Goal: Task Accomplishment & Management: Use online tool/utility

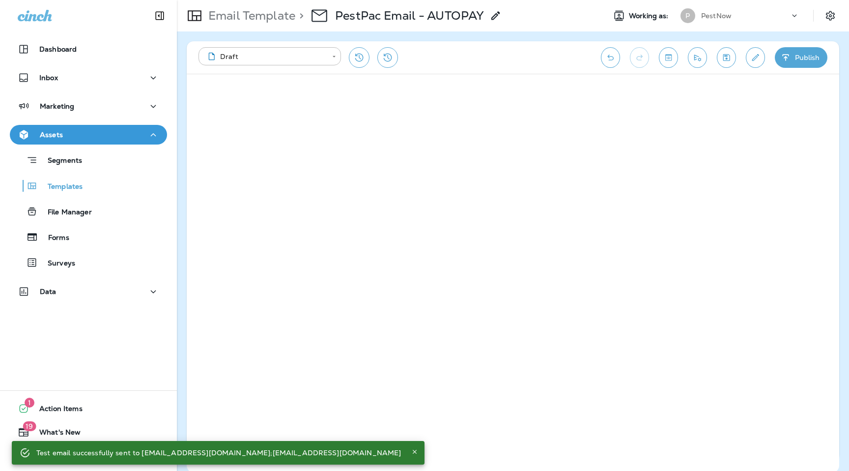
click at [731, 16] on div "PestNow" at bounding box center [745, 15] width 88 height 15
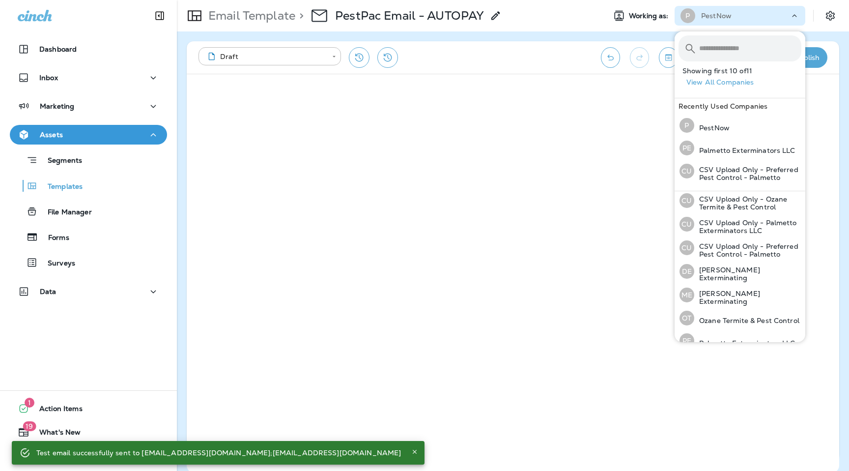
scroll to position [107, 0]
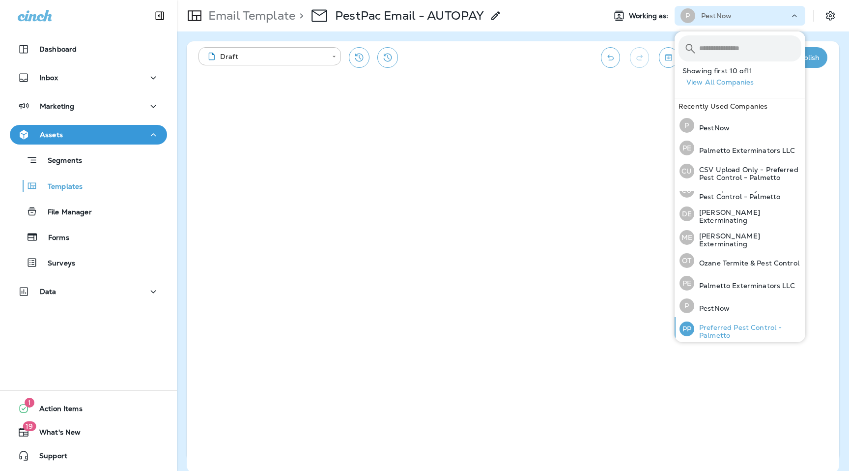
click at [734, 320] on div "PP Preferred Pest Control - Palmetto" at bounding box center [741, 329] width 130 height 24
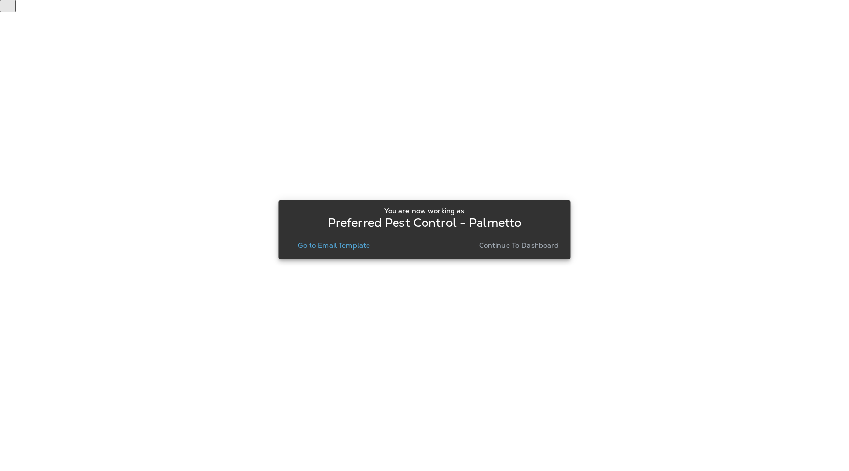
click at [330, 245] on p "Go to Email Template" at bounding box center [334, 245] width 72 height 8
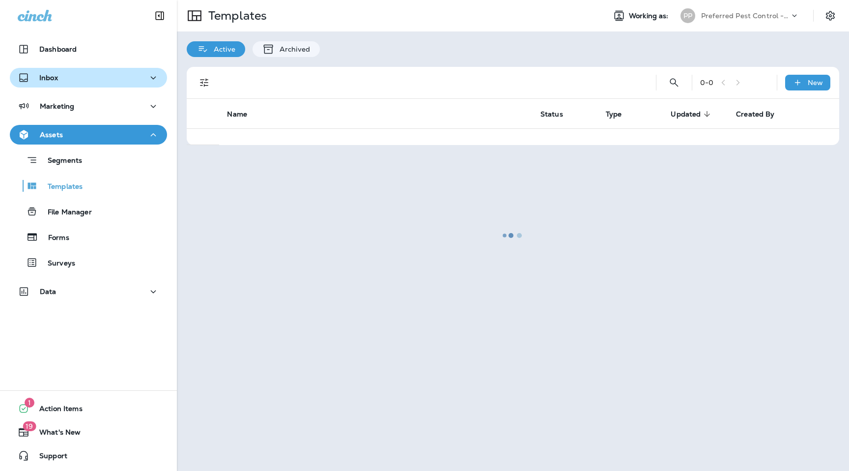
click at [101, 76] on div "Inbox" at bounding box center [89, 78] width 142 height 12
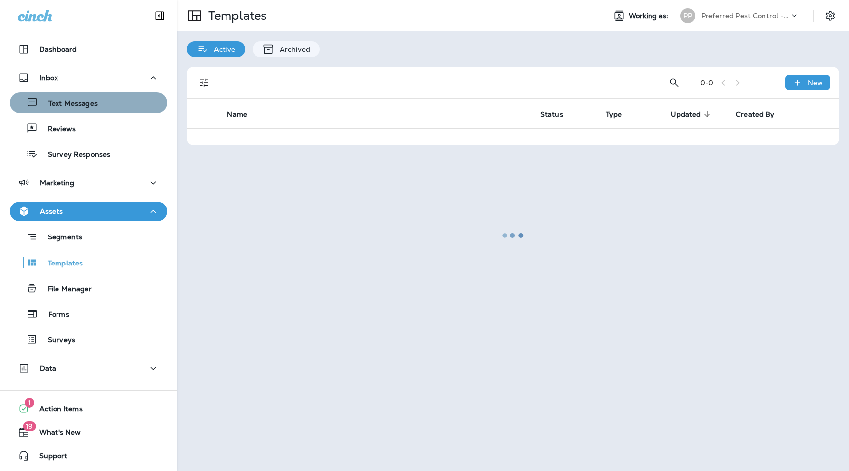
click at [103, 97] on div "Text Messages" at bounding box center [88, 102] width 149 height 15
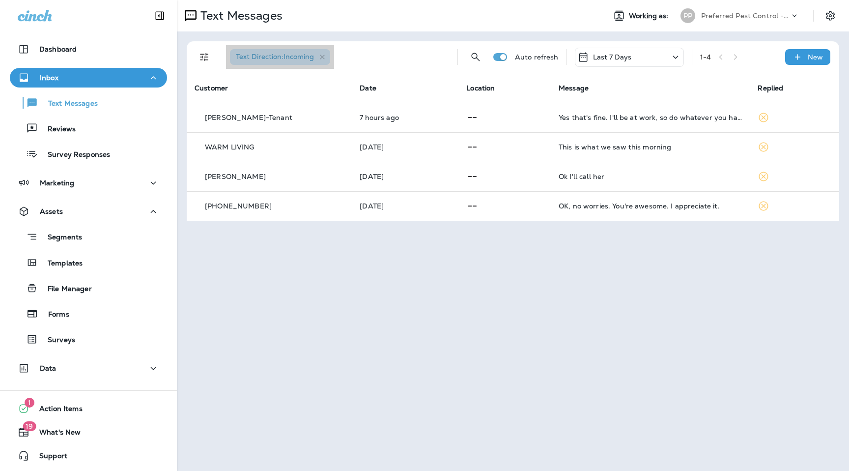
click at [325, 51] on div "Text Direction : Incoming" at bounding box center [280, 57] width 100 height 16
click at [204, 56] on icon "Filters" at bounding box center [205, 57] width 12 height 12
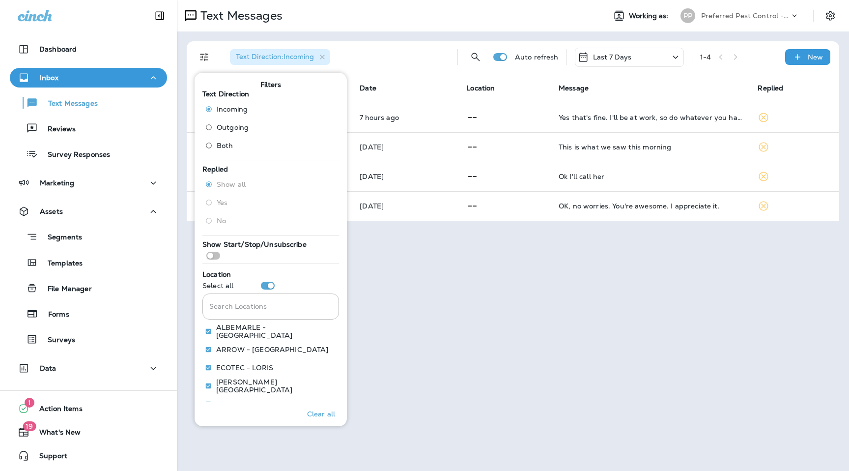
click at [404, 261] on div "Text Messages Working as: PP Preferred Pest Control - Palmetto Text Direction :…" at bounding box center [513, 235] width 672 height 471
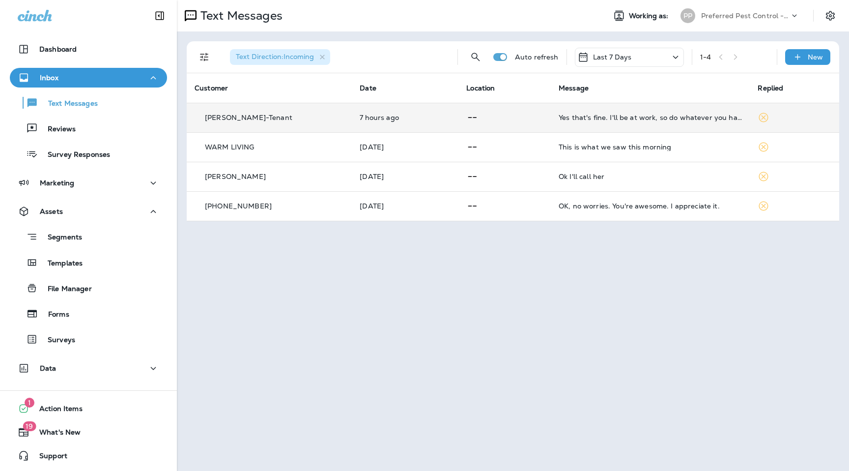
click at [255, 115] on p "[PERSON_NAME]-Tenant" at bounding box center [248, 118] width 87 height 8
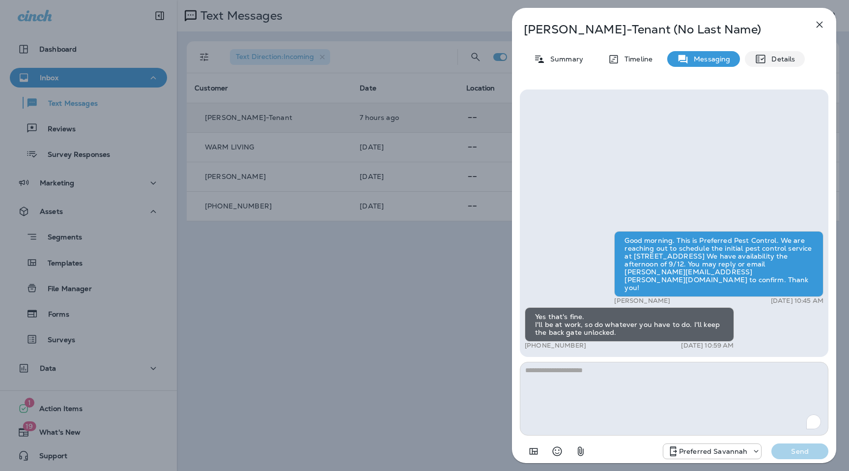
click at [762, 59] on icon at bounding box center [760, 59] width 9 height 8
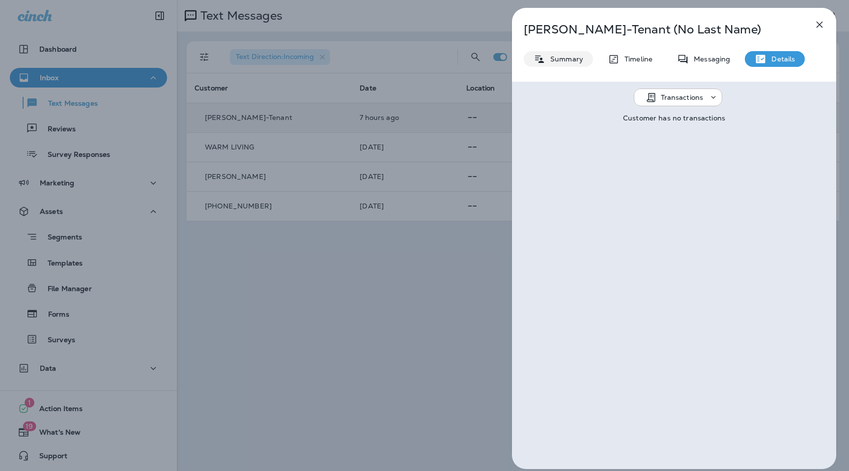
click at [562, 61] on p "Summary" at bounding box center [565, 59] width 38 height 8
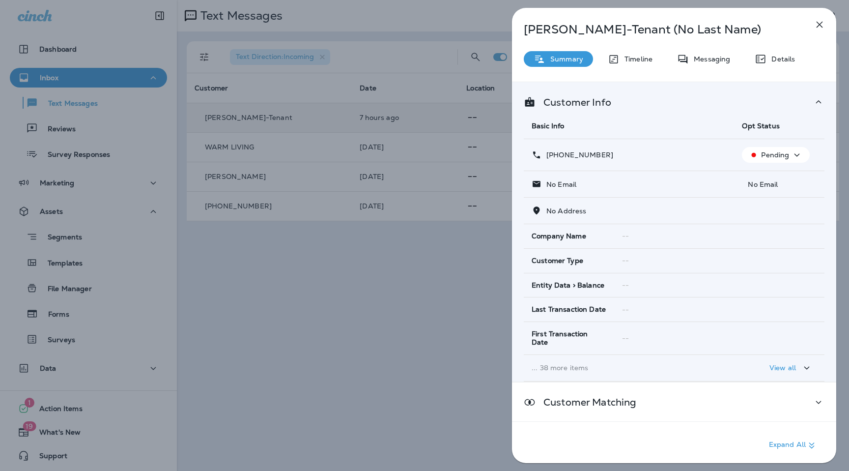
scroll to position [41, 0]
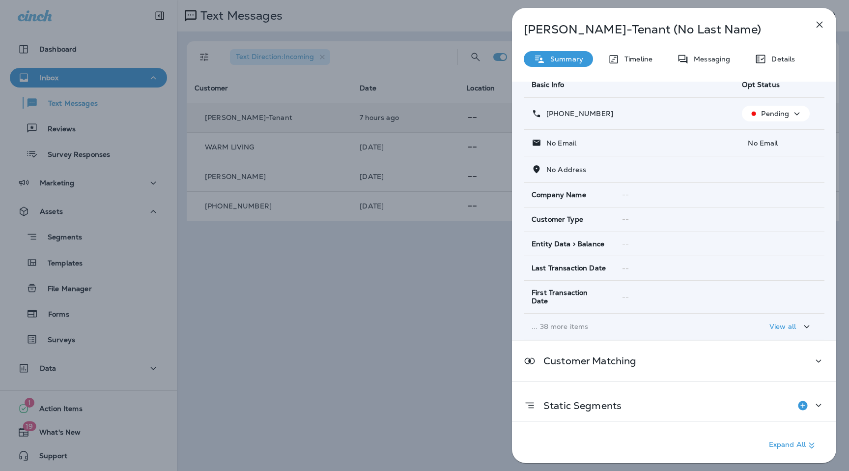
click at [777, 322] on p "View all" at bounding box center [783, 326] width 27 height 8
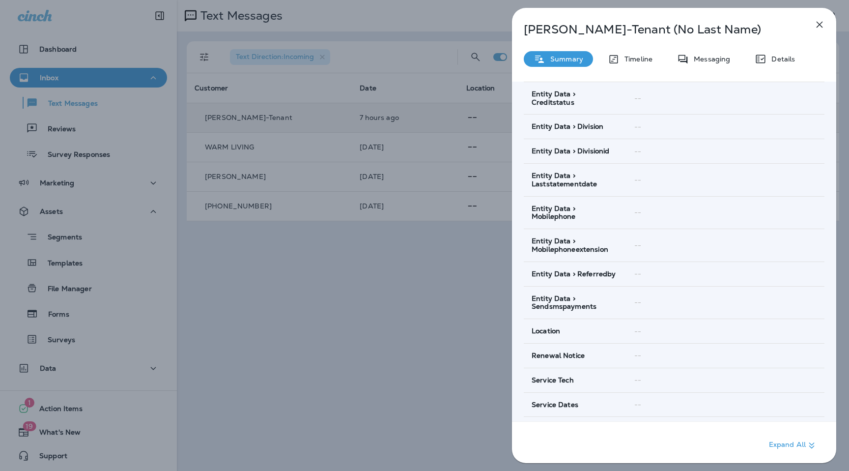
scroll to position [1152, 0]
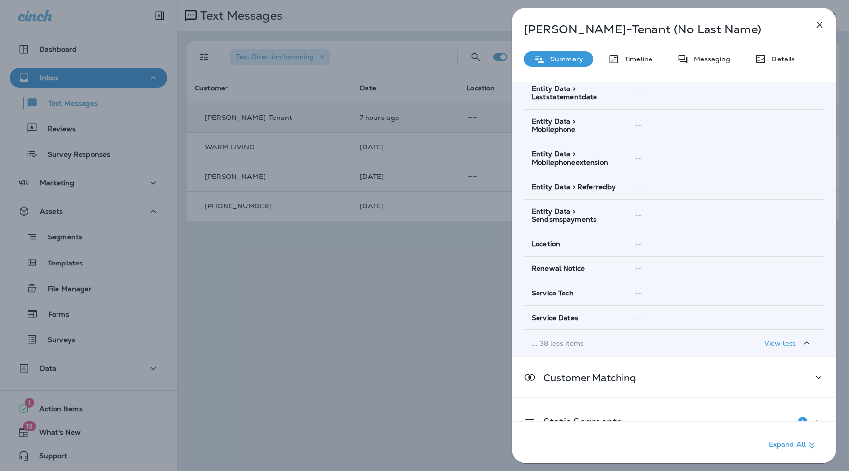
click at [791, 339] on p "View less" at bounding box center [780, 343] width 31 height 8
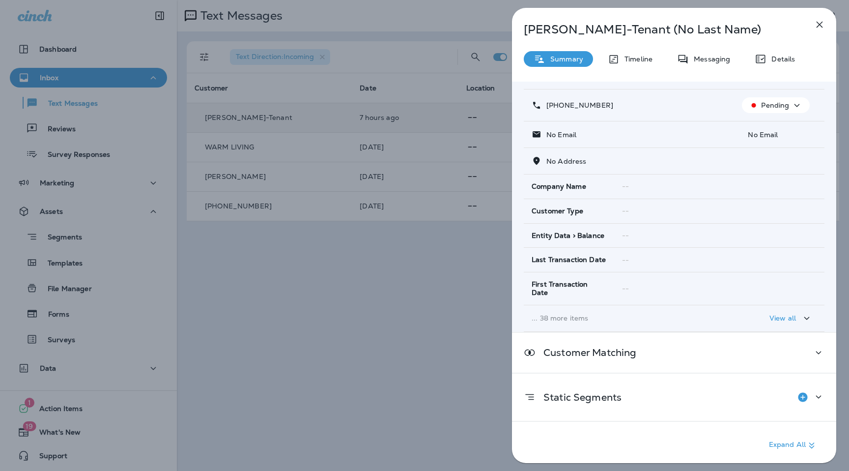
scroll to position [41, 0]
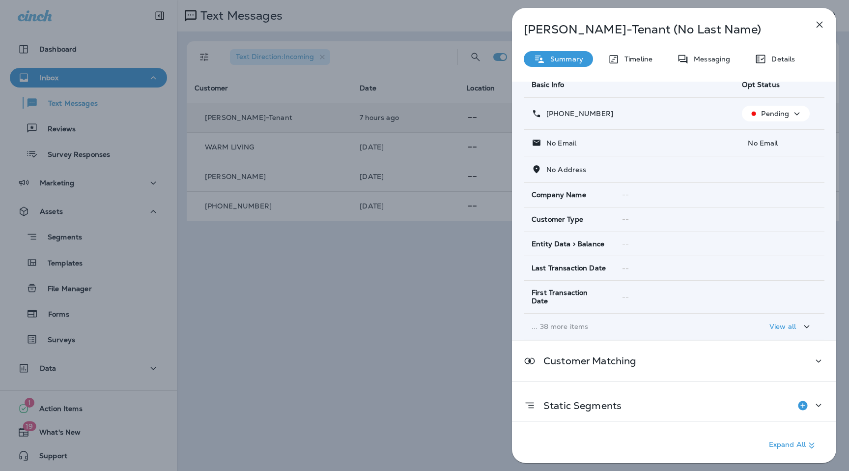
click at [817, 26] on icon "button" at bounding box center [820, 25] width 12 height 12
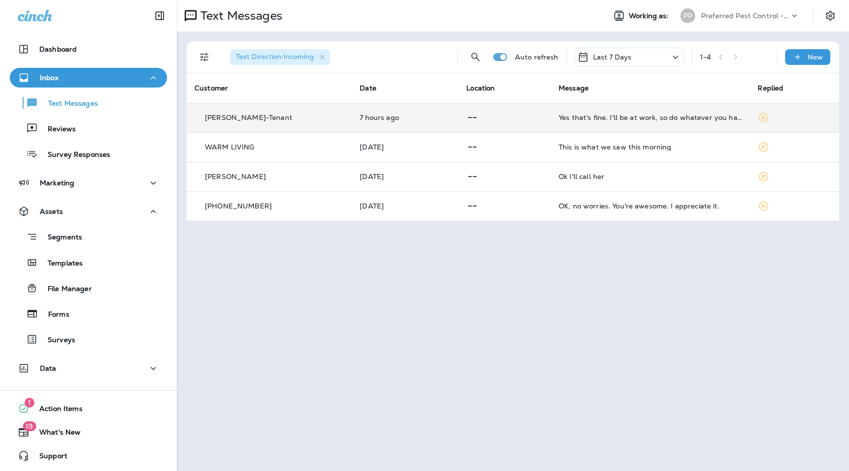
click at [267, 123] on td "[PERSON_NAME]-Tenant" at bounding box center [269, 117] width 165 height 29
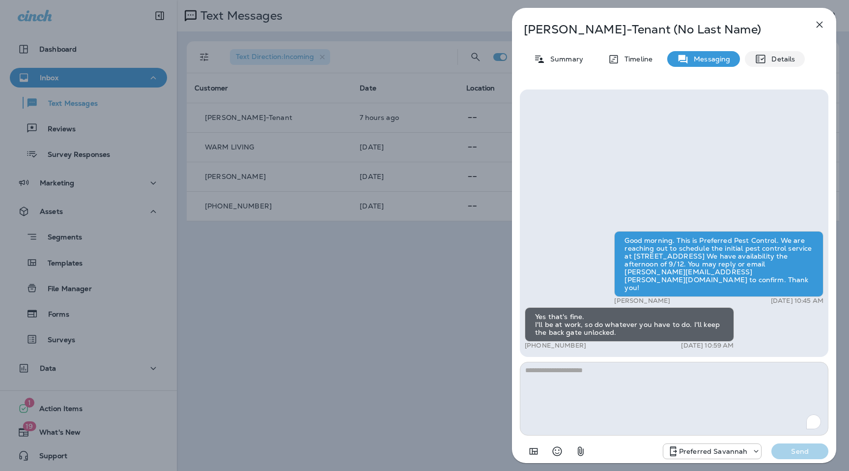
click at [757, 62] on icon at bounding box center [760, 59] width 9 height 8
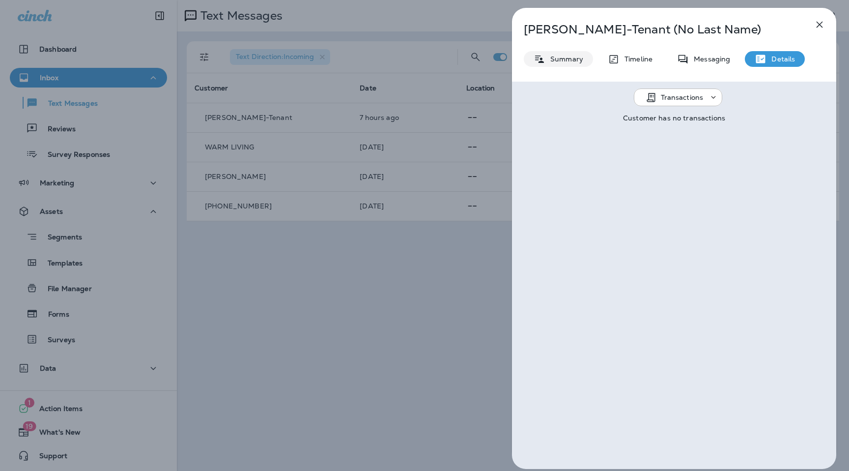
click at [554, 58] on p "Summary" at bounding box center [565, 59] width 38 height 8
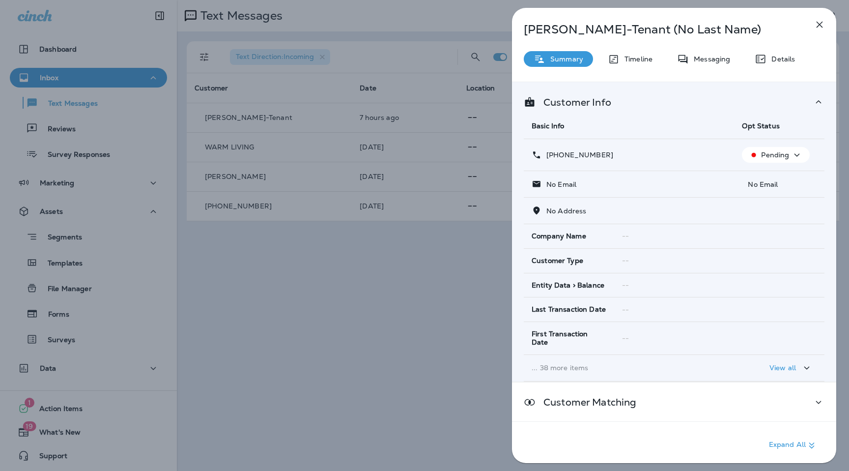
scroll to position [41, 0]
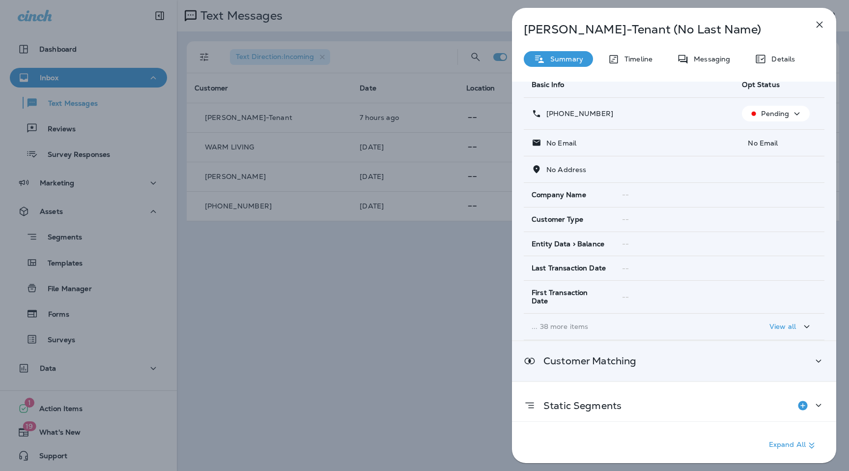
click at [678, 362] on div "Customer Matching" at bounding box center [674, 361] width 324 height 40
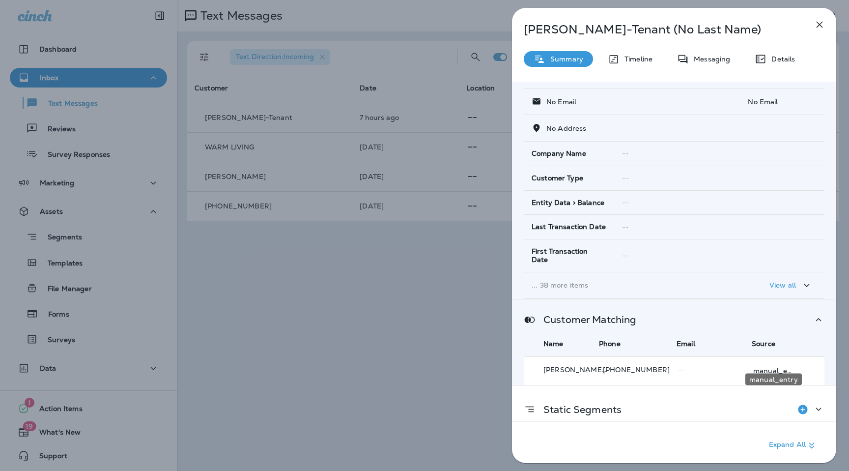
scroll to position [87, 0]
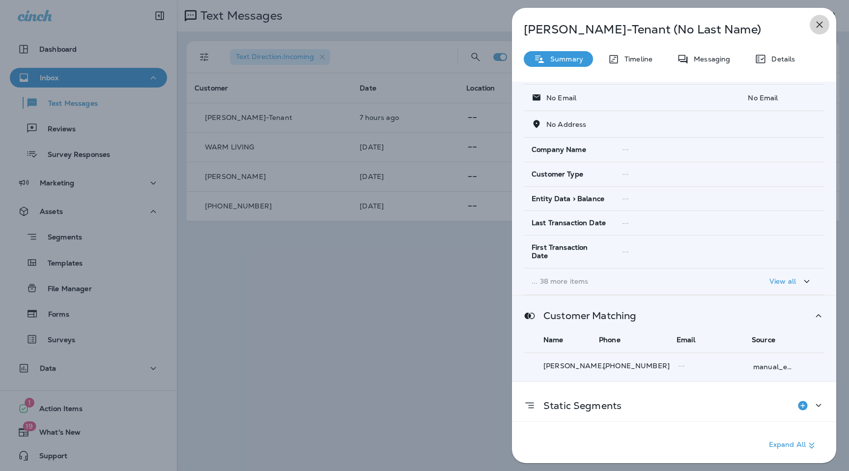
click at [818, 26] on icon "button" at bounding box center [820, 25] width 6 height 6
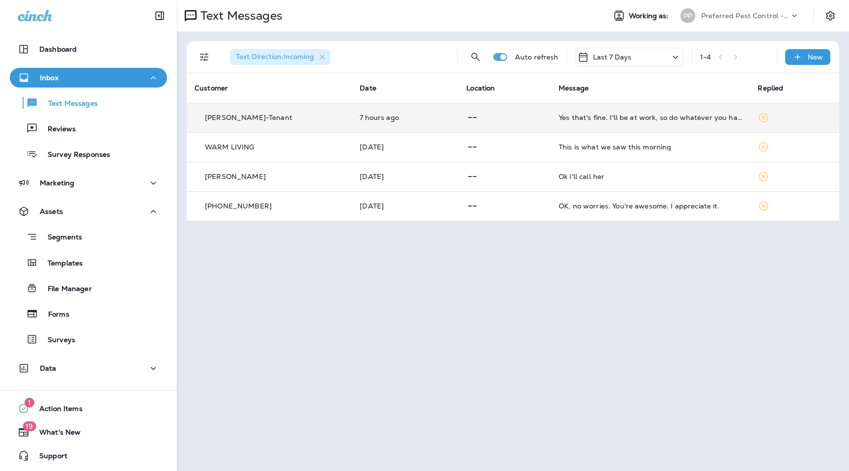
click at [258, 116] on p "[PERSON_NAME]-Tenant" at bounding box center [248, 118] width 87 height 8
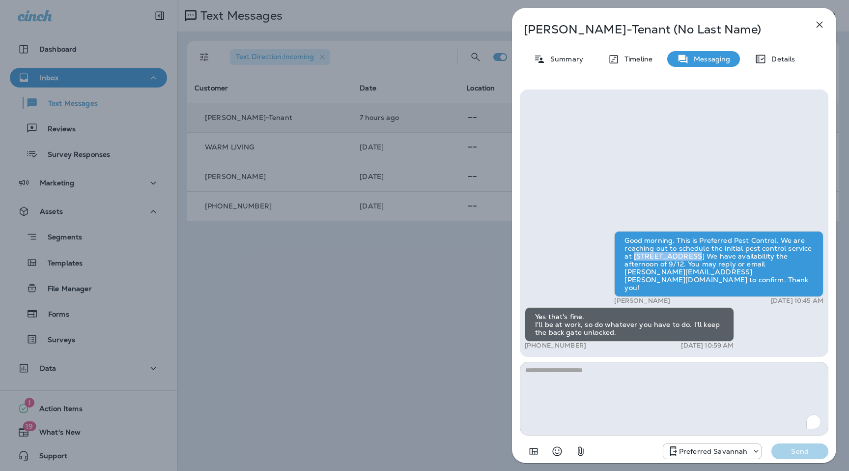
drag, startPoint x: 633, startPoint y: 265, endPoint x: 687, endPoint y: 265, distance: 54.1
click at [687, 265] on div "Good morning. This is Preferred Pest Control. We are reaching out to schedule t…" at bounding box center [718, 264] width 209 height 66
copy div "[STREET_ADDRESS]"
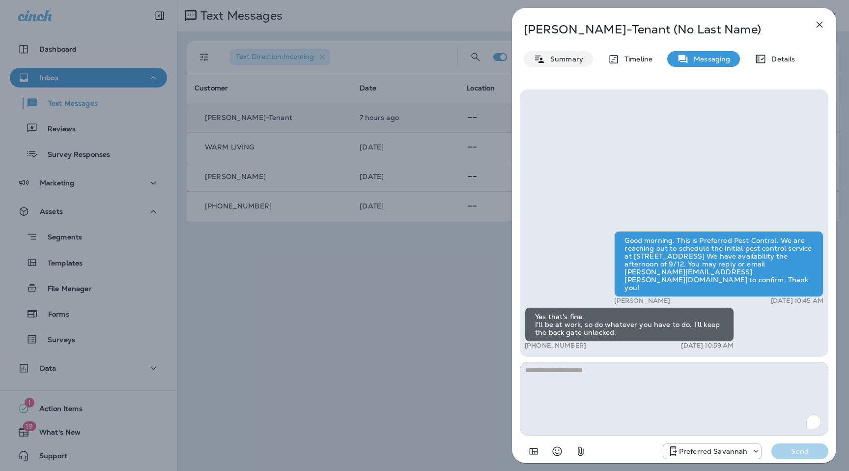
click at [572, 60] on p "Summary" at bounding box center [565, 59] width 38 height 8
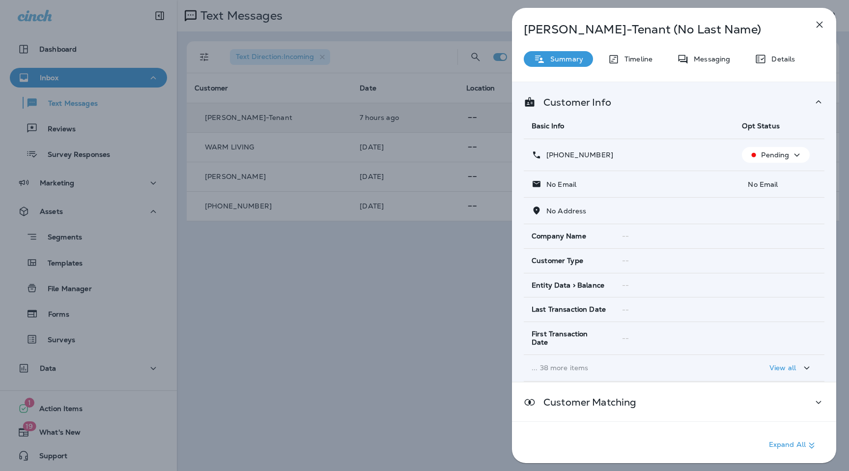
drag, startPoint x: 620, startPoint y: 154, endPoint x: 555, endPoint y: 155, distance: 64.9
click at [555, 155] on div "[PHONE_NUMBER]" at bounding box center [629, 155] width 195 height 10
copy p "[PHONE_NUMBER]"
click at [819, 24] on icon "button" at bounding box center [820, 25] width 12 height 12
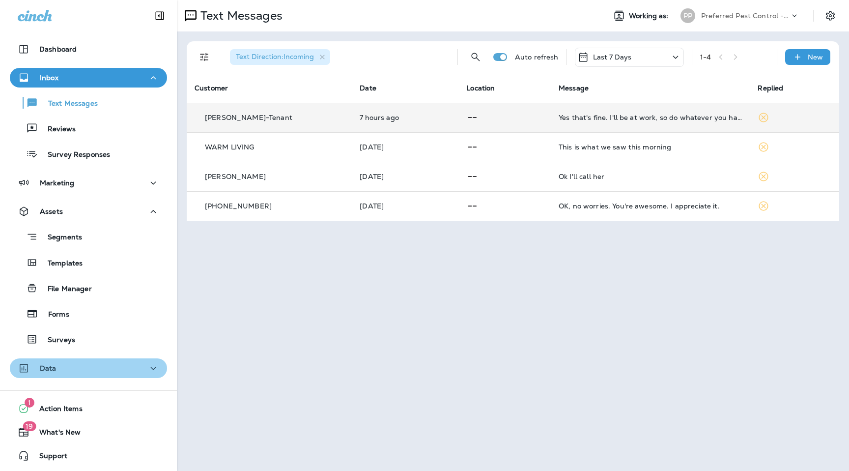
click at [80, 371] on div "Data" at bounding box center [89, 368] width 142 height 12
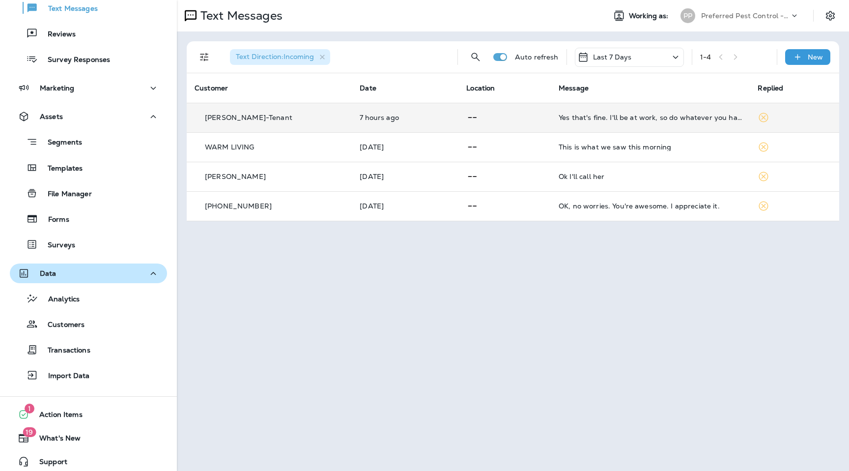
scroll to position [101, 0]
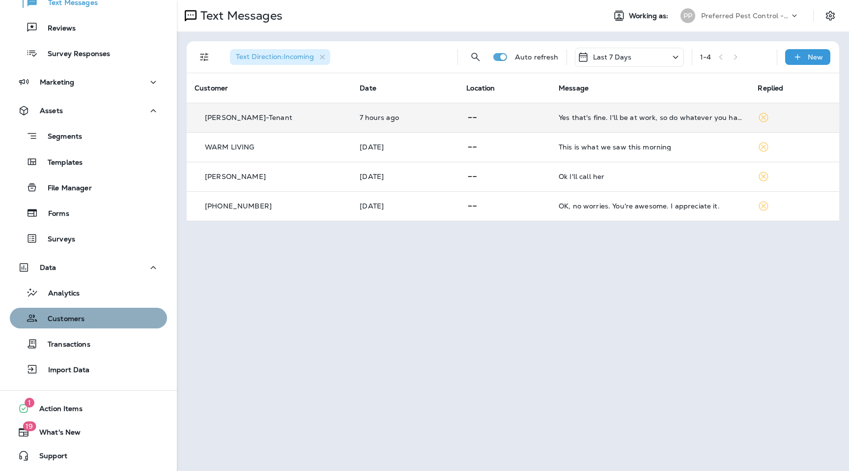
click at [83, 323] on p "Customers" at bounding box center [61, 319] width 47 height 9
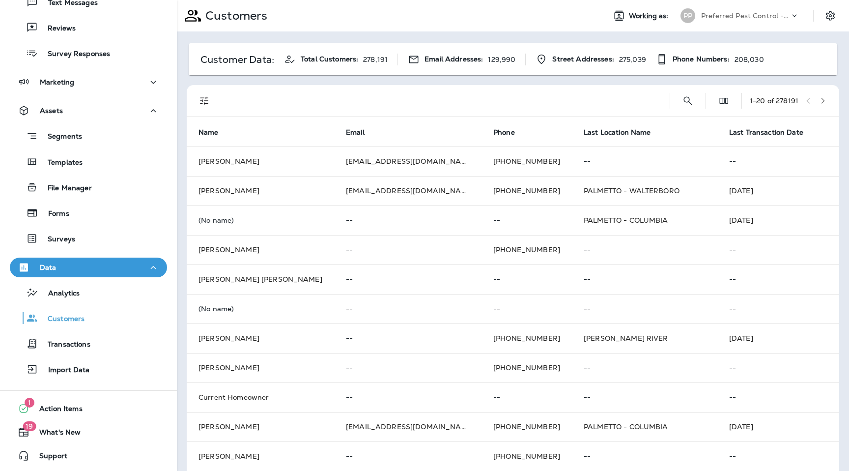
click at [701, 102] on div "1 - 20 of 278191" at bounding box center [515, 100] width 641 height 31
click at [682, 99] on icon "Search Customers" at bounding box center [688, 101] width 12 height 12
type input "**********"
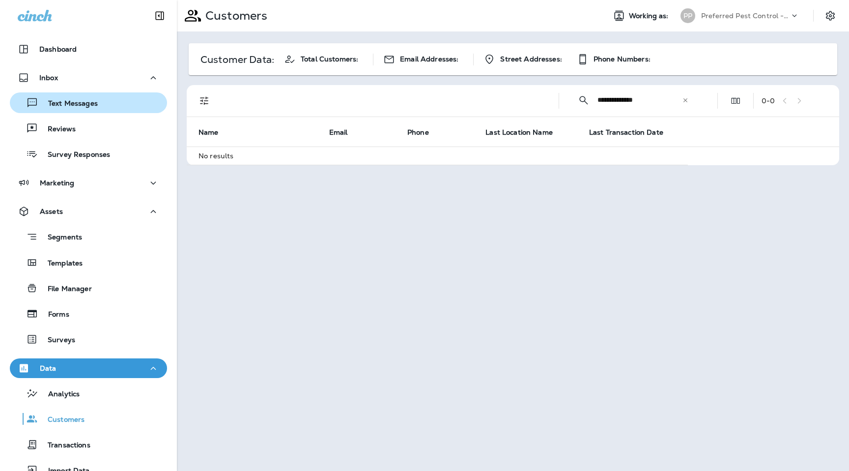
click at [79, 105] on p "Text Messages" at bounding box center [67, 103] width 59 height 9
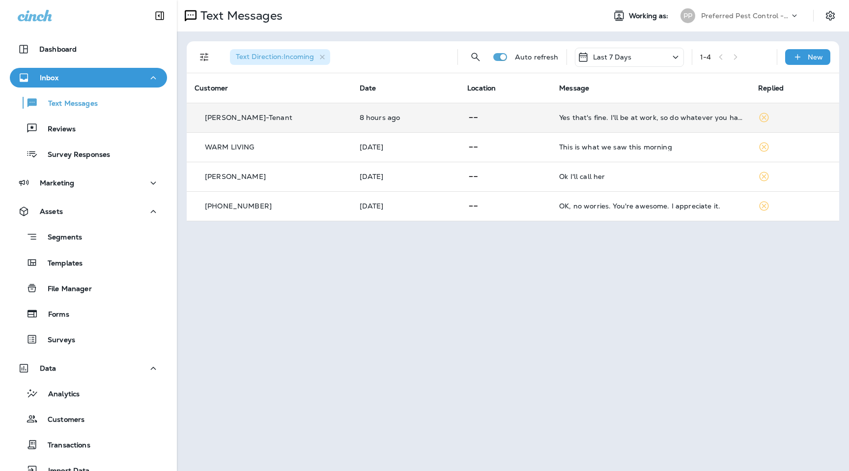
click at [270, 112] on td "[PERSON_NAME]-Tenant" at bounding box center [269, 117] width 165 height 29
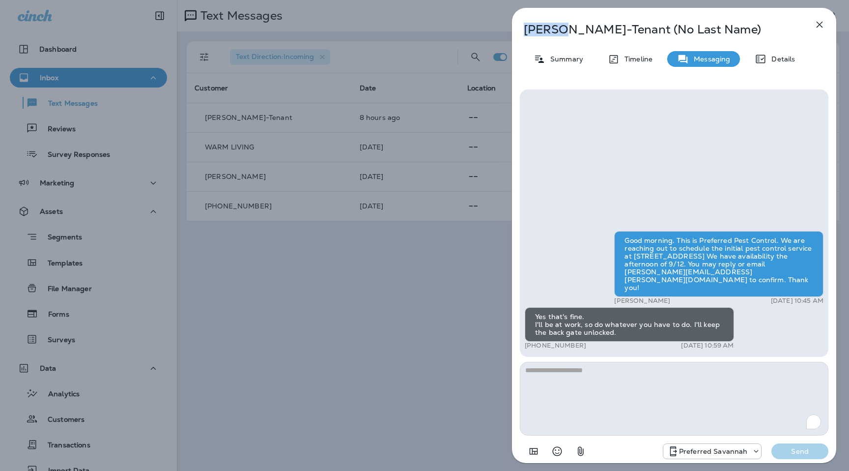
drag, startPoint x: 559, startPoint y: 32, endPoint x: 523, endPoint y: 31, distance: 35.9
click at [523, 31] on div "[PERSON_NAME]-Tenant (No Last Name)" at bounding box center [658, 30] width 292 height 14
copy p "[PERSON_NAME]"
click at [105, 256] on div "[PERSON_NAME]-Tenant (No Last Name) Summary Timeline Messaging Details Good mor…" at bounding box center [424, 235] width 849 height 471
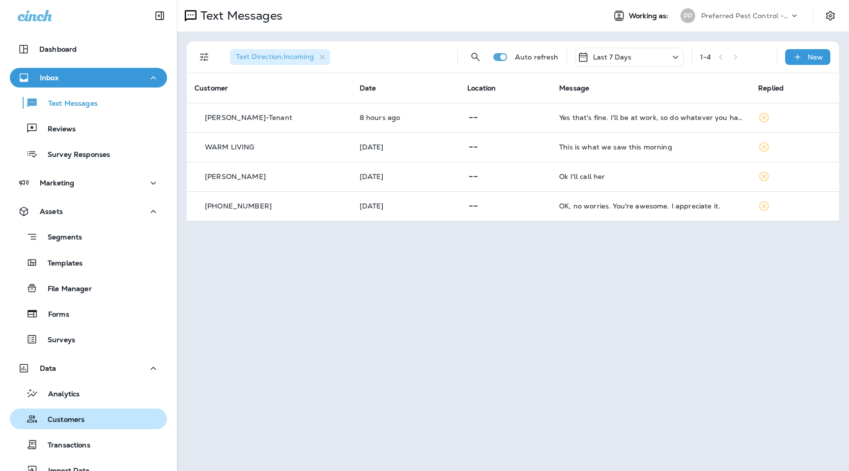
click at [81, 416] on p "Customers" at bounding box center [61, 419] width 47 height 9
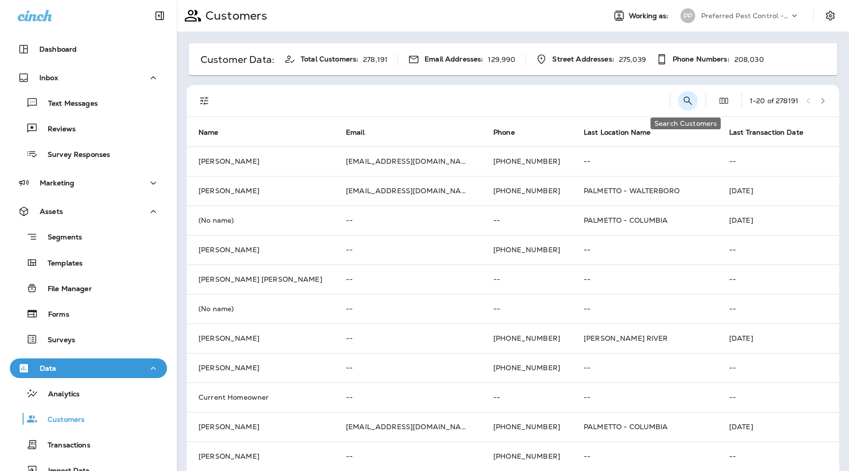
click at [694, 100] on button "Search Customers" at bounding box center [688, 101] width 20 height 20
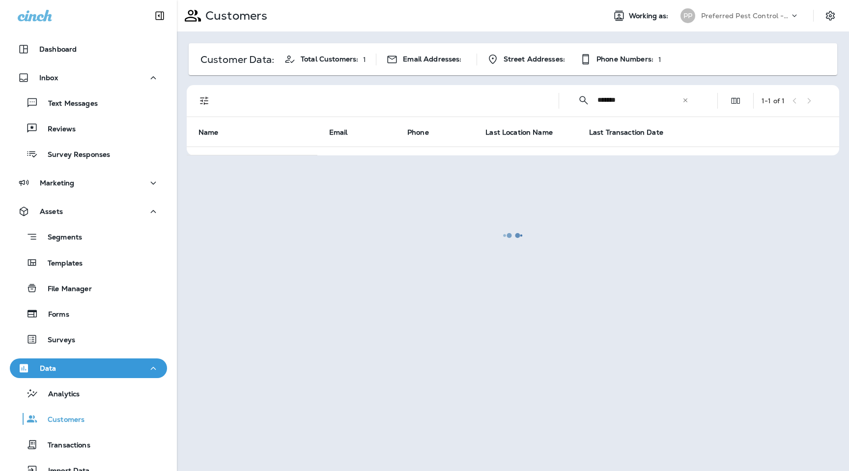
type input "******"
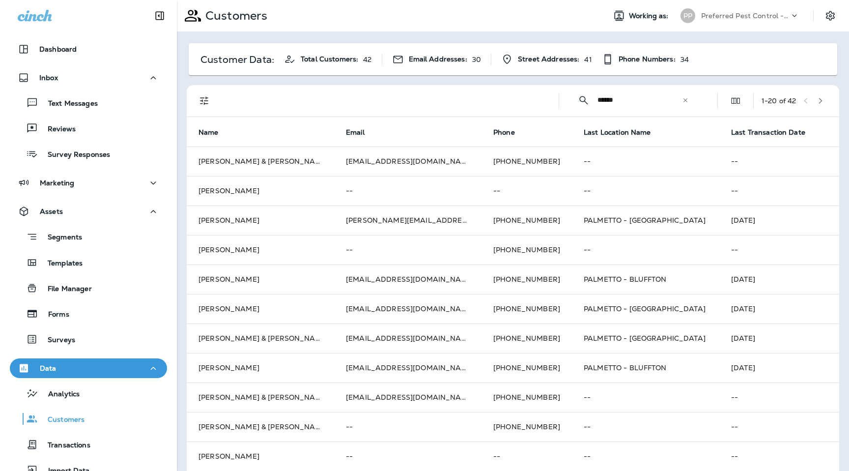
click at [687, 101] on icon at bounding box center [685, 100] width 7 height 7
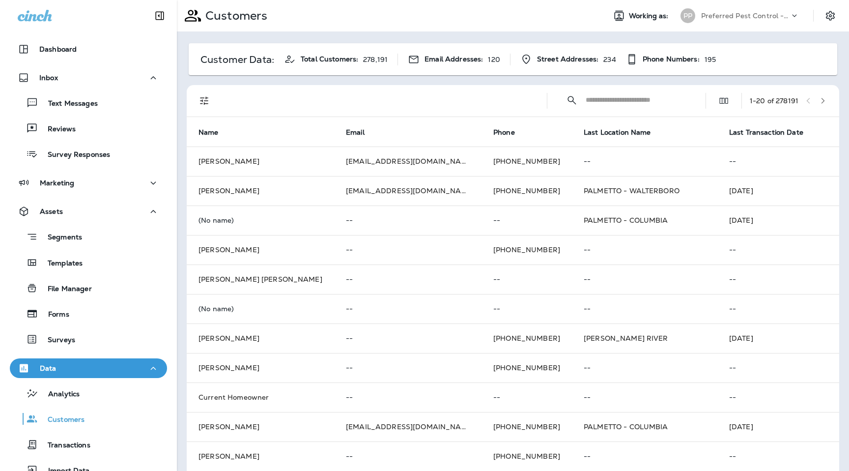
click at [607, 99] on input "text" at bounding box center [637, 100] width 102 height 26
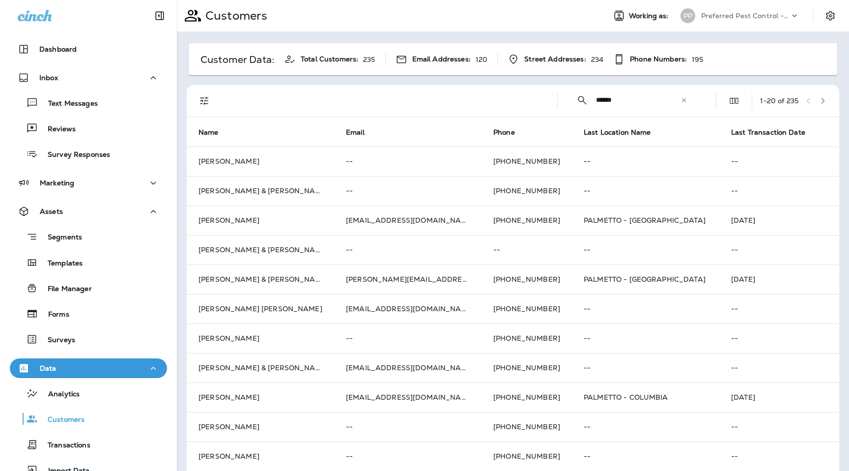
type input "******"
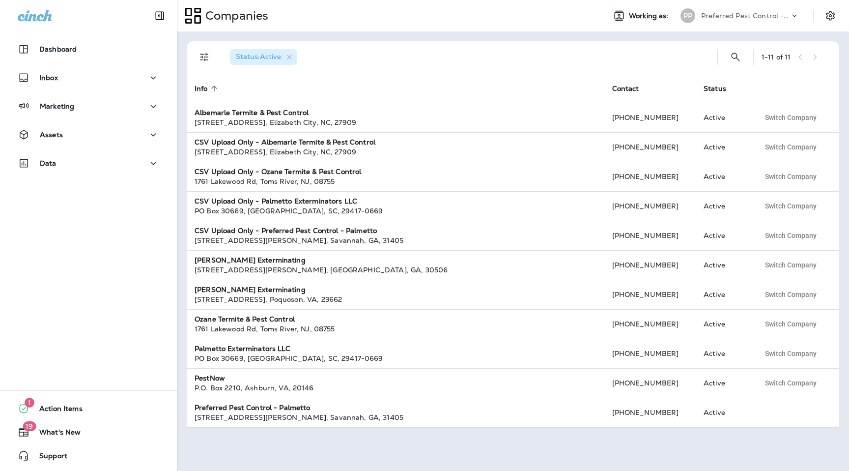
click at [742, 10] on div "Preferred Pest Control - Palmetto" at bounding box center [745, 15] width 88 height 15
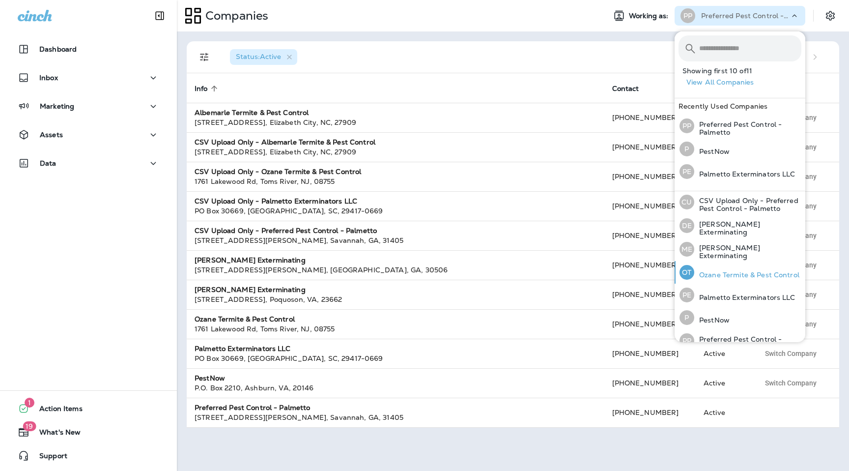
scroll to position [99, 0]
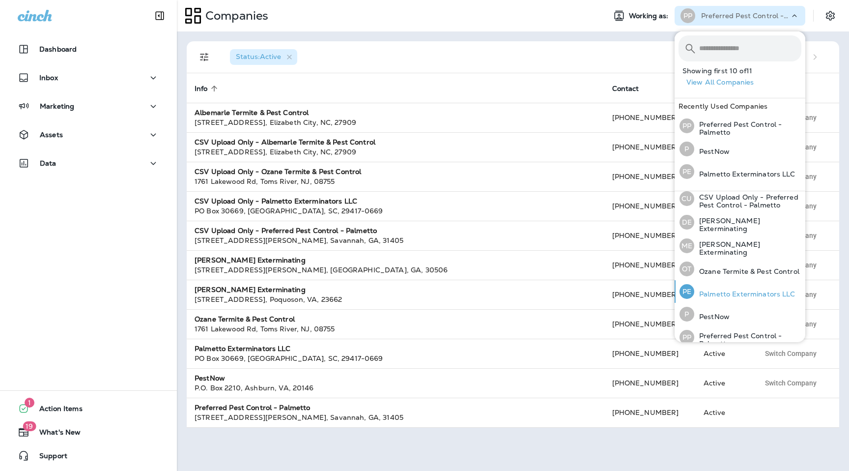
click at [728, 290] on p "Palmetto Exterminators LLC" at bounding box center [745, 294] width 101 height 8
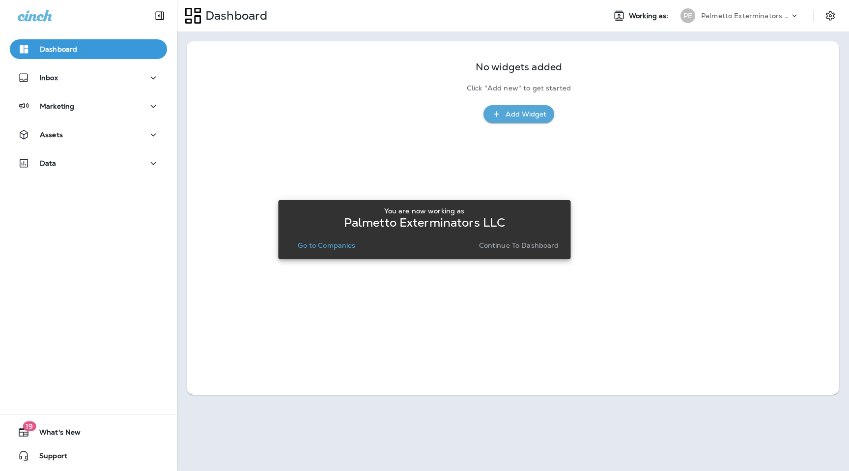
click at [495, 243] on p "Continue to Dashboard" at bounding box center [519, 245] width 80 height 8
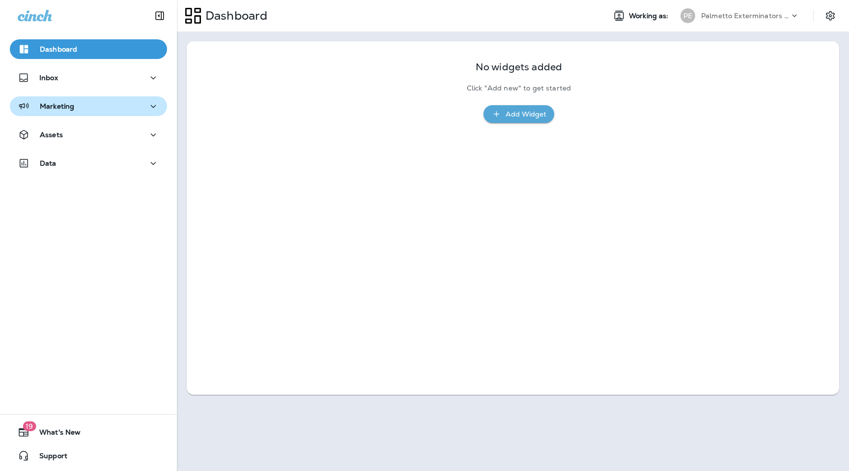
click at [76, 111] on div "Marketing" at bounding box center [89, 106] width 142 height 12
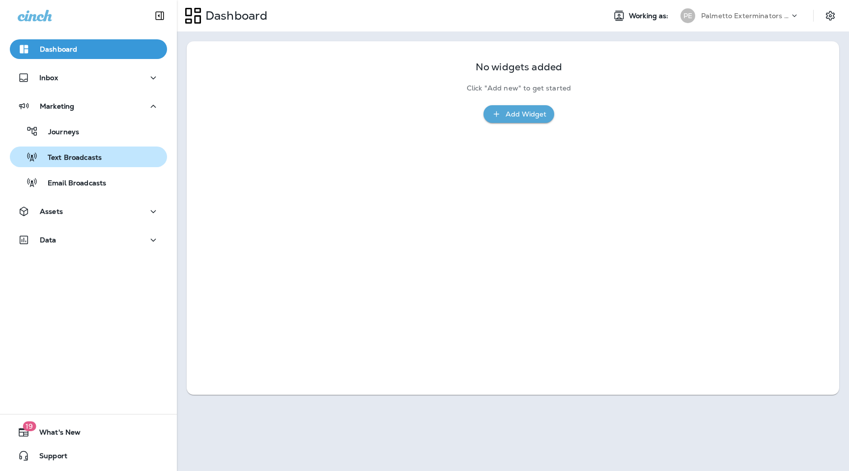
click at [77, 157] on p "Text Broadcasts" at bounding box center [70, 157] width 64 height 9
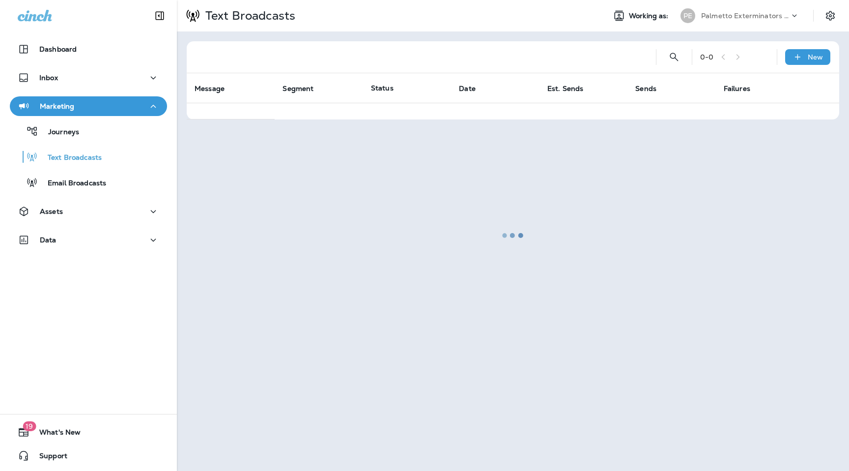
click at [101, 201] on div "Dashboard Inbox Marketing Journeys Text Broadcasts Email Broadcasts Assets Data" at bounding box center [88, 146] width 177 height 234
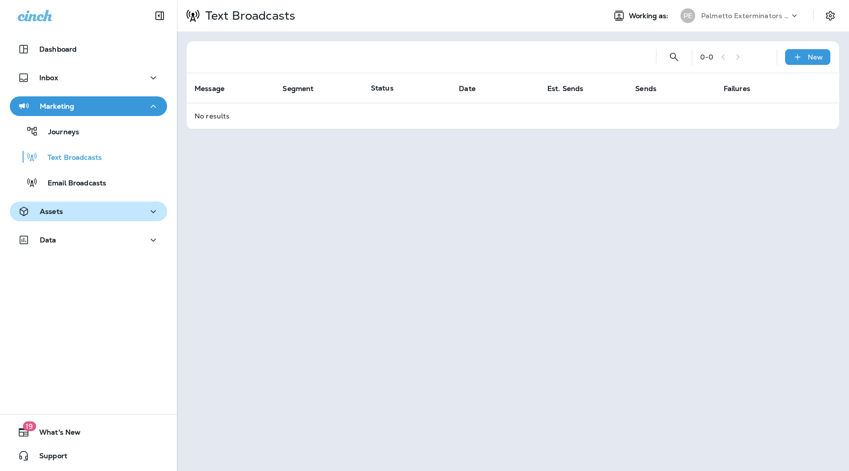
click at [97, 218] on button "Assets" at bounding box center [88, 212] width 157 height 20
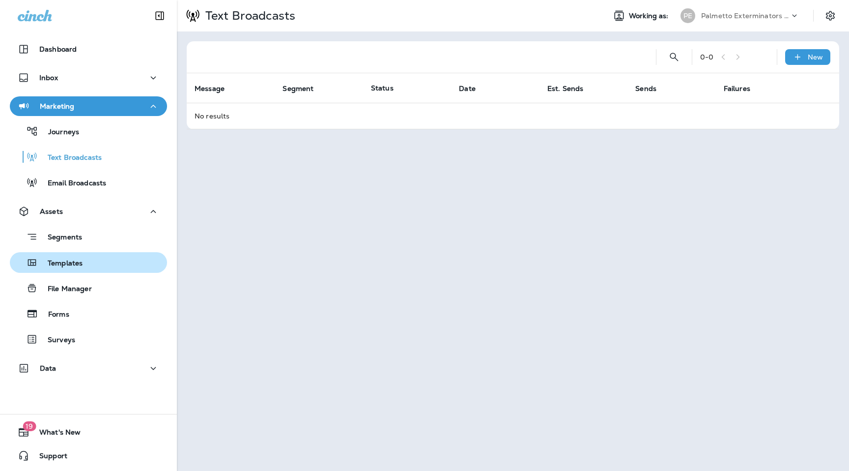
click at [95, 267] on div "Templates" at bounding box center [88, 262] width 149 height 15
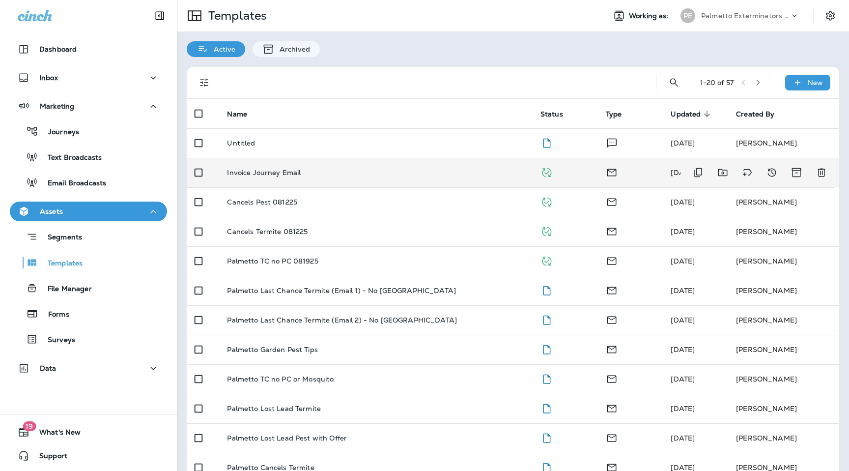
click at [292, 173] on p "Invoice Journey Email" at bounding box center [264, 173] width 74 height 8
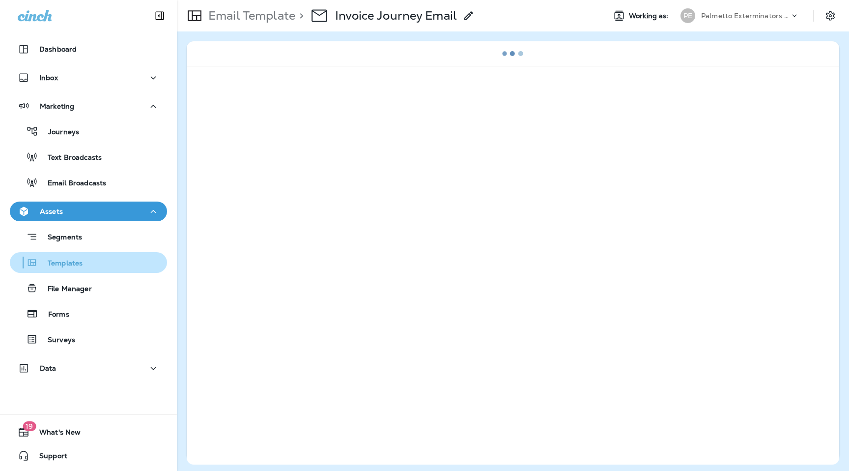
click at [66, 264] on p "Templates" at bounding box center [60, 263] width 45 height 9
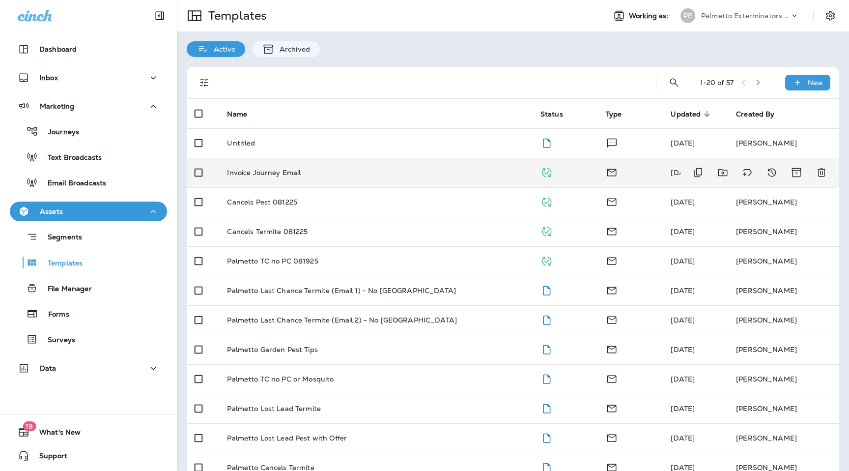
click at [293, 173] on p "Invoice Journey Email" at bounding box center [264, 173] width 74 height 8
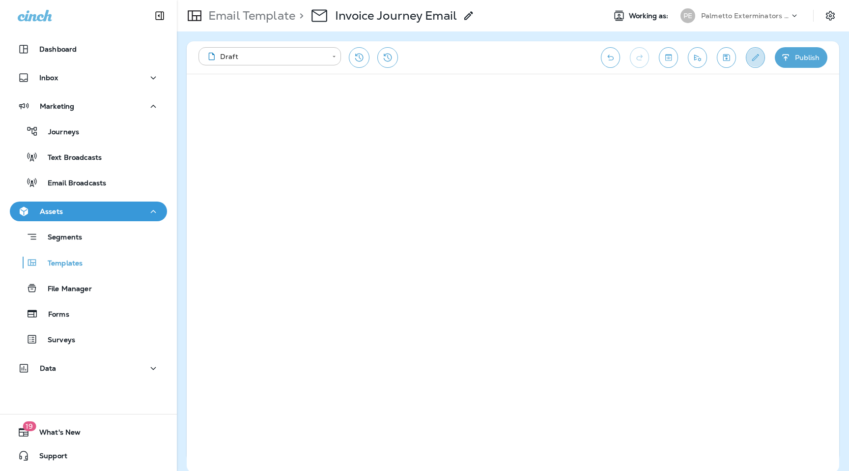
click at [758, 51] on button "Edit details" at bounding box center [755, 57] width 19 height 21
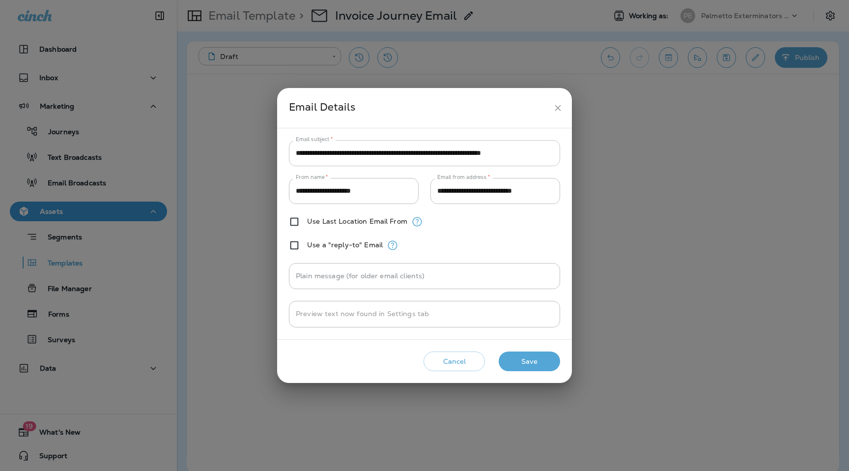
click at [398, 154] on input "**********" at bounding box center [424, 153] width 271 height 26
paste input "text"
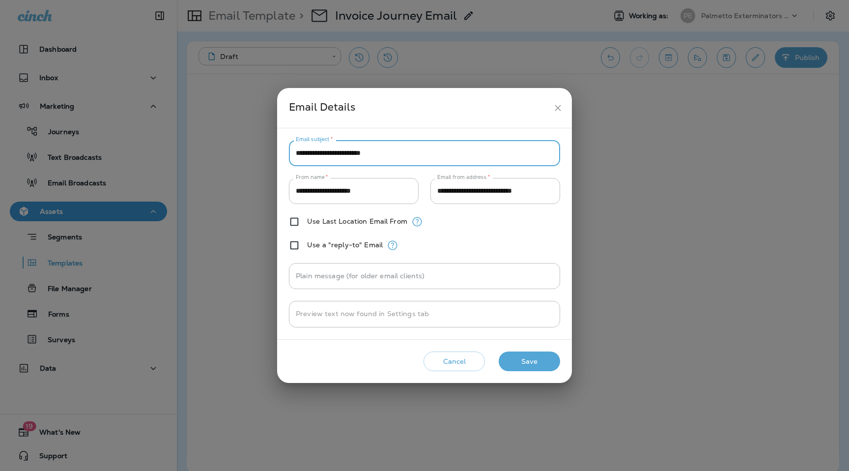
type input "**********"
click at [520, 352] on button "Save" at bounding box center [529, 361] width 61 height 20
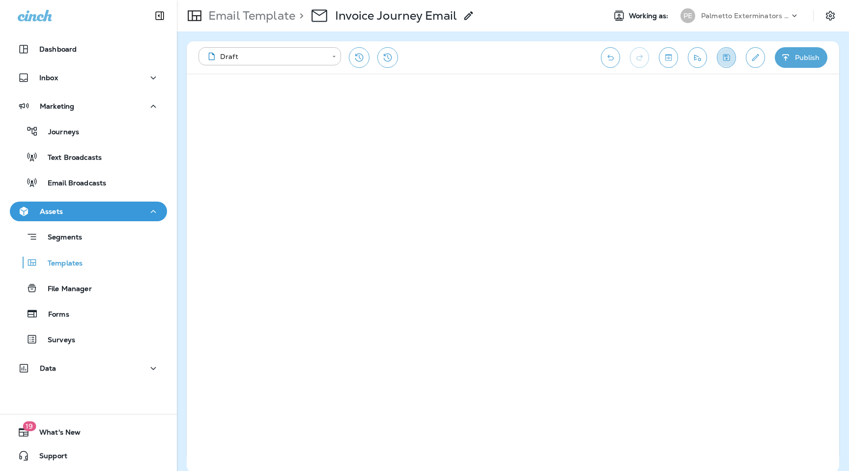
click at [729, 58] on icon "Save" at bounding box center [727, 58] width 10 height 10
click at [699, 60] on icon "Send test email" at bounding box center [698, 58] width 7 height 6
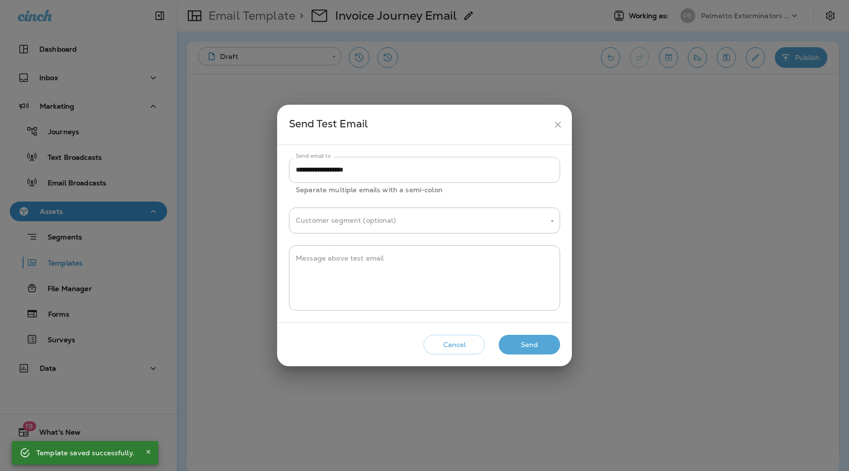
click at [466, 170] on input "**********" at bounding box center [424, 170] width 271 height 26
paste input "**********"
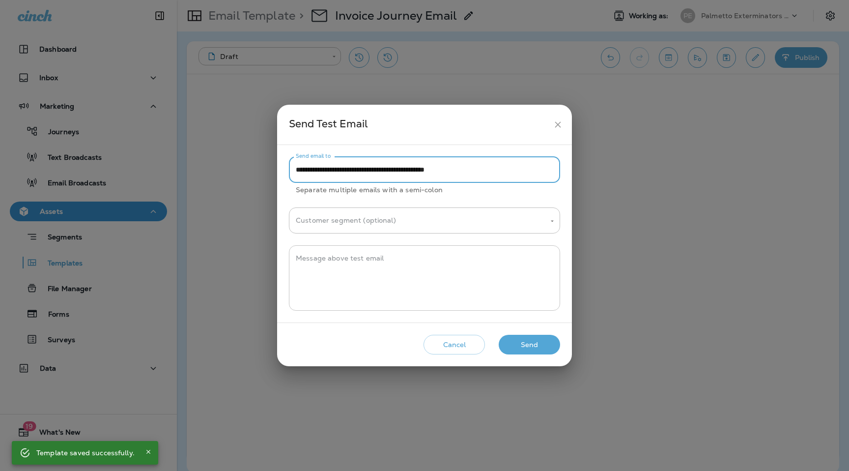
type input "**********"
click at [439, 286] on textarea "Message above test email" at bounding box center [425, 277] width 258 height 49
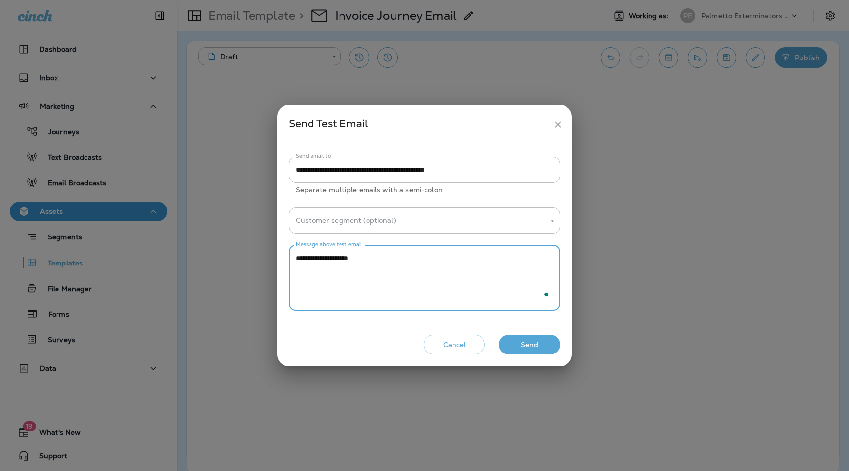
type textarea "**********"
click at [551, 349] on button "Send" at bounding box center [529, 345] width 61 height 20
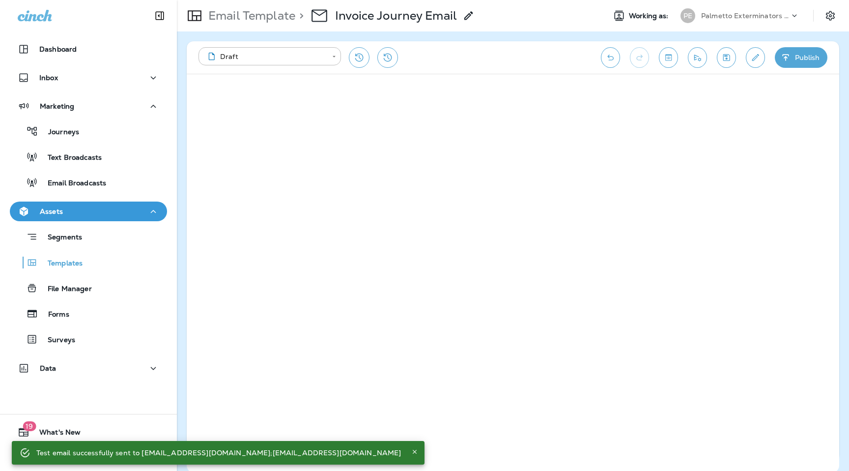
click at [520, 55] on div "**********" at bounding box center [395, 57] width 393 height 21
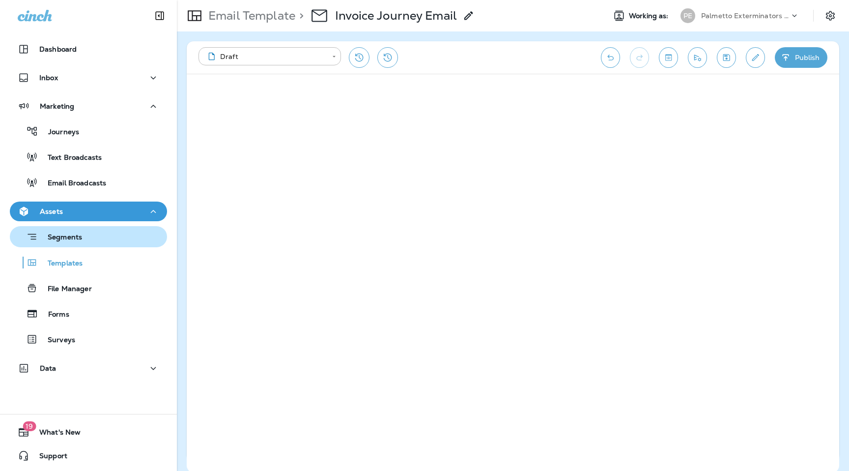
click at [73, 243] on div "Segments" at bounding box center [48, 236] width 68 height 15
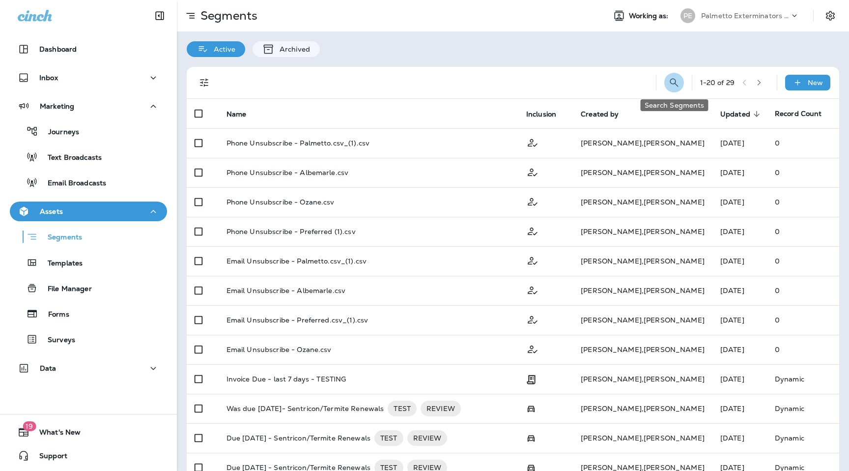
click at [675, 86] on icon "Search Segments" at bounding box center [674, 83] width 12 height 12
click at [521, 49] on div "Active Archived" at bounding box center [513, 44] width 672 height 26
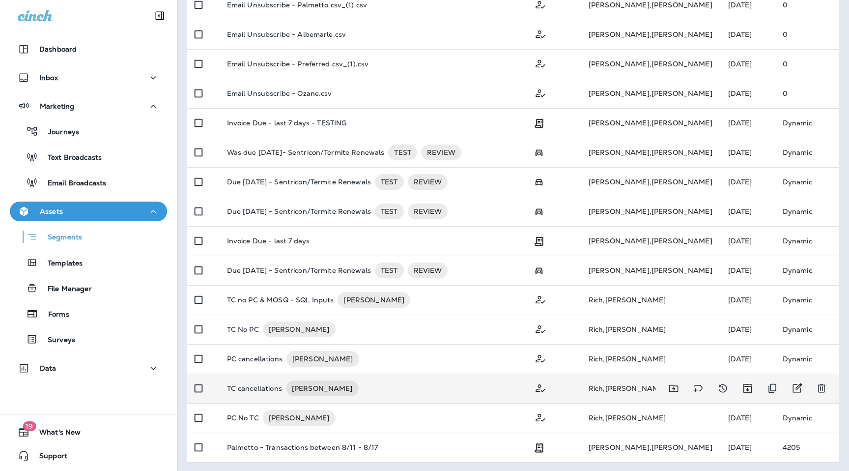
scroll to position [257, 0]
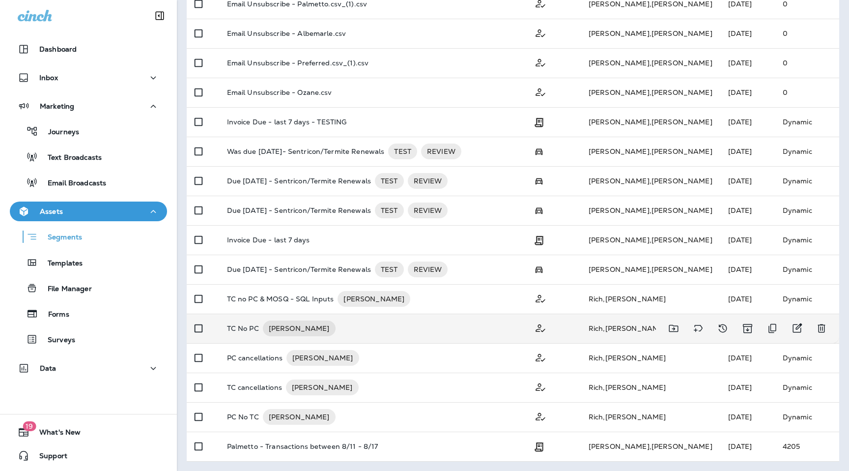
click at [237, 332] on p "TC No PC" at bounding box center [243, 328] width 32 height 16
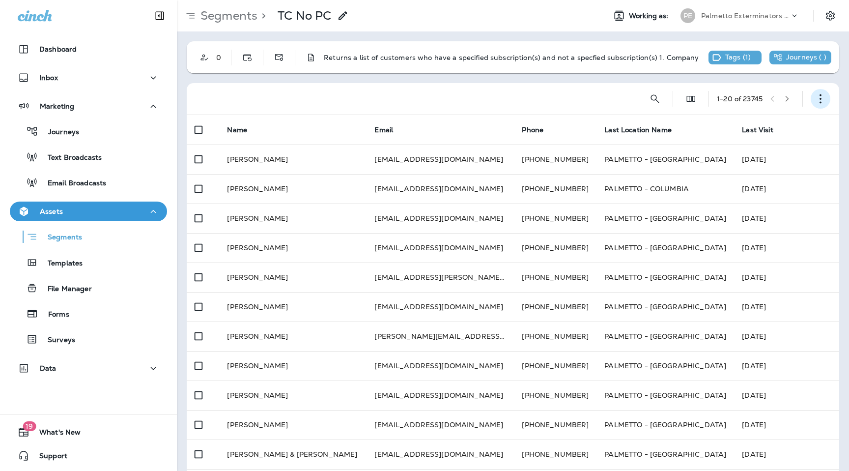
click at [820, 98] on icon "button" at bounding box center [821, 99] width 10 height 10
click at [746, 172] on p "Export Customers" at bounding box center [762, 172] width 65 height 8
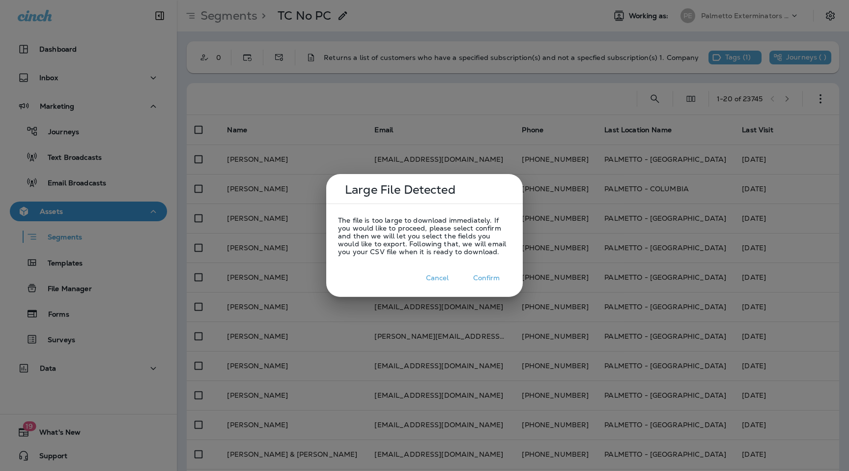
click at [489, 285] on button "Confirm" at bounding box center [486, 277] width 49 height 15
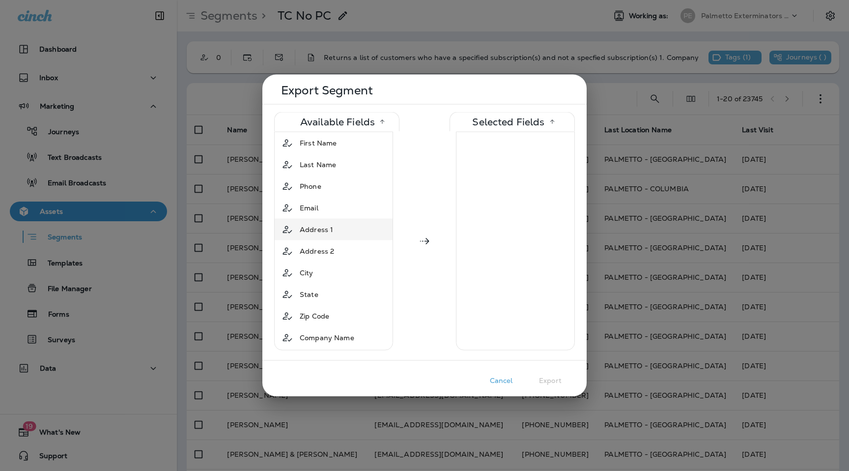
click at [338, 231] on div "Address 1" at bounding box center [334, 230] width 114 height 18
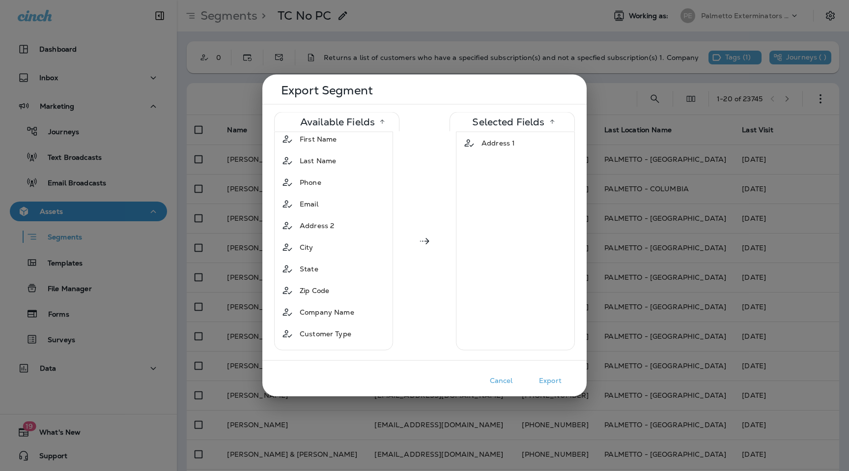
scroll to position [4, 0]
click at [337, 243] on div "City" at bounding box center [334, 247] width 114 height 18
click at [338, 261] on div "Zip Code" at bounding box center [334, 269] width 114 height 18
click at [336, 248] on div "State" at bounding box center [334, 247] width 114 height 18
drag, startPoint x: 497, startPoint y: 184, endPoint x: 497, endPoint y: 224, distance: 39.8
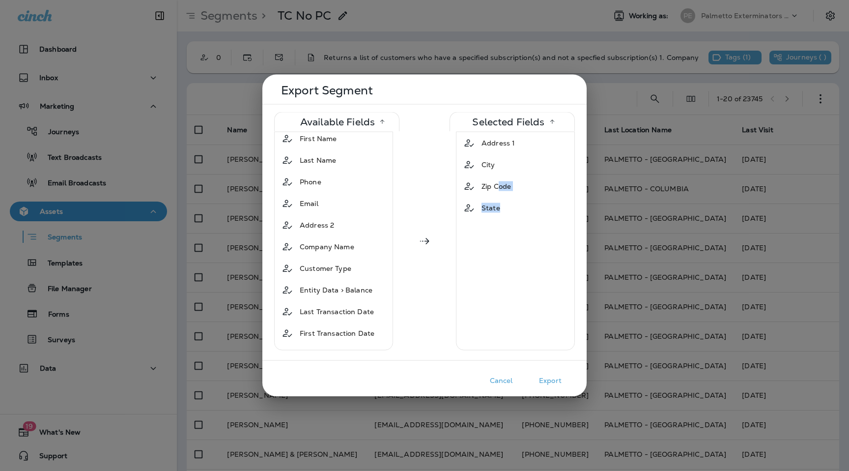
click at [497, 224] on div "Address 1 City Zip Code State" at bounding box center [515, 241] width 119 height 219
click at [512, 231] on div "Address 1 City Zip Code State" at bounding box center [515, 241] width 119 height 219
click at [510, 190] on span "Zip Code" at bounding box center [496, 186] width 29 height 10
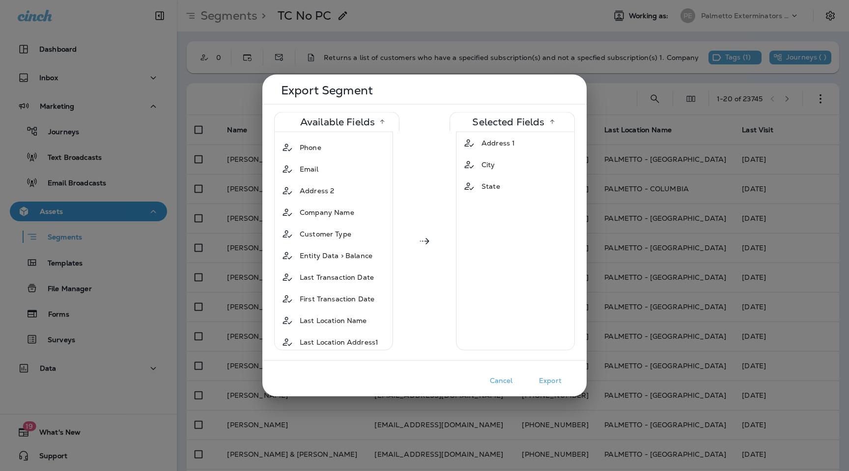
click at [507, 381] on button "Cancel" at bounding box center [501, 380] width 49 height 15
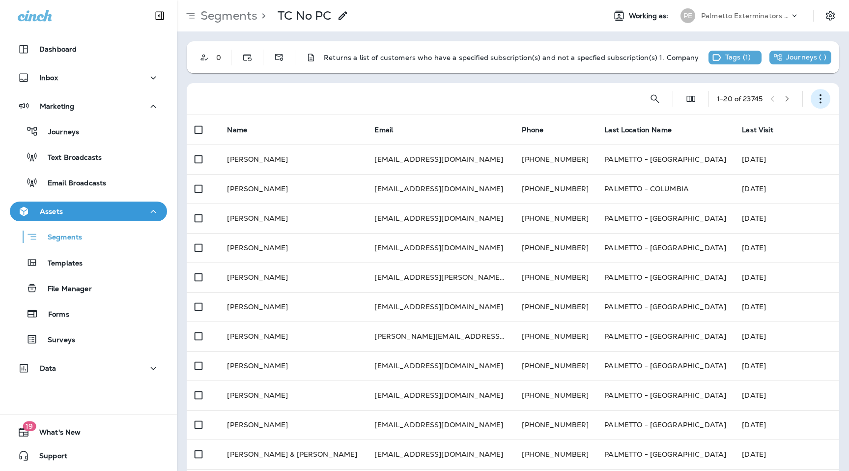
click at [822, 100] on icon "button" at bounding box center [821, 99] width 10 height 10
click at [776, 175] on p "Export Customers" at bounding box center [762, 172] width 65 height 8
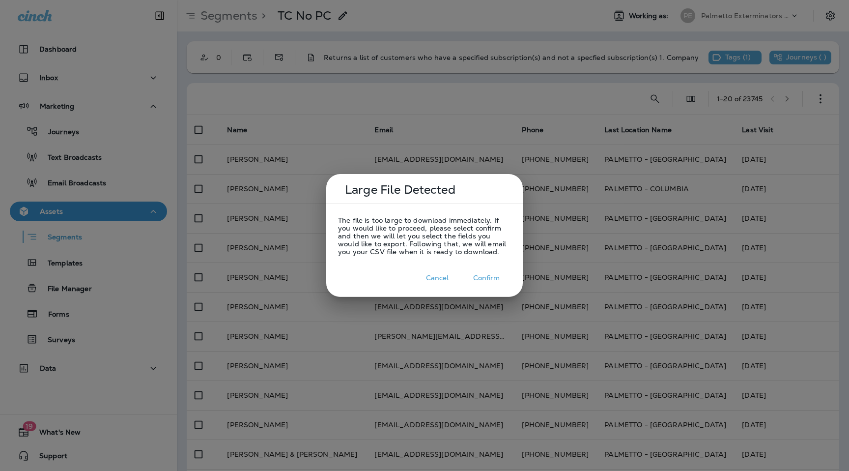
click at [485, 273] on button "Confirm" at bounding box center [486, 277] width 49 height 15
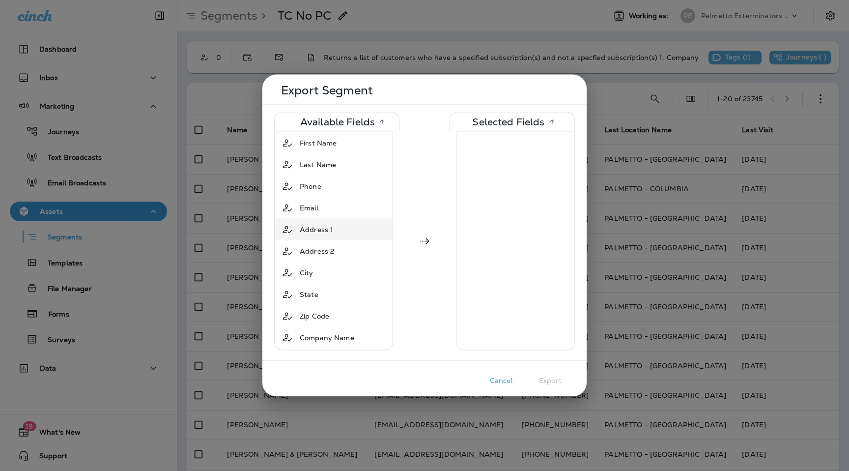
click at [349, 228] on div "Address 1" at bounding box center [334, 230] width 114 height 18
click at [346, 246] on div "City" at bounding box center [334, 251] width 114 height 18
click at [345, 251] on div "State" at bounding box center [334, 251] width 114 height 18
click at [345, 251] on div "Zip Code" at bounding box center [334, 251] width 114 height 18
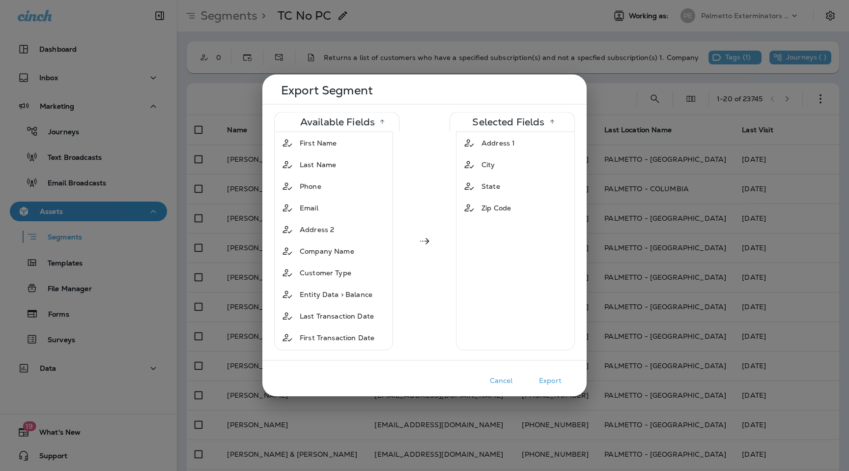
click at [562, 377] on button "Export" at bounding box center [550, 380] width 49 height 15
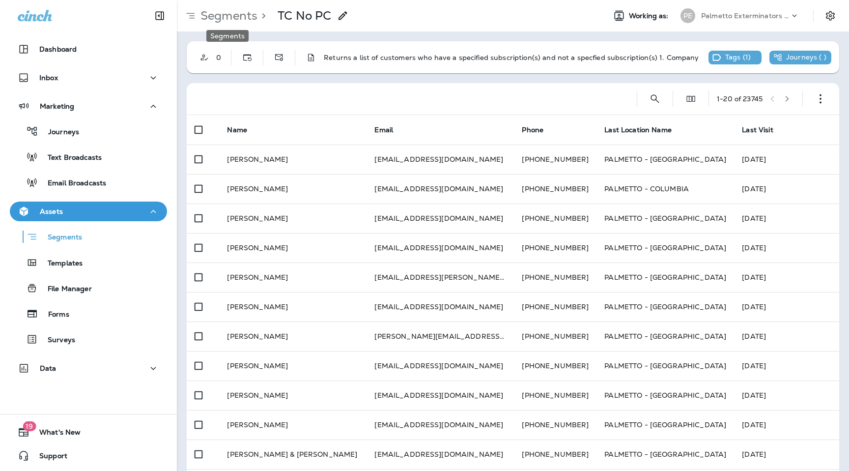
click at [232, 12] on p "Segments" at bounding box center [227, 15] width 61 height 15
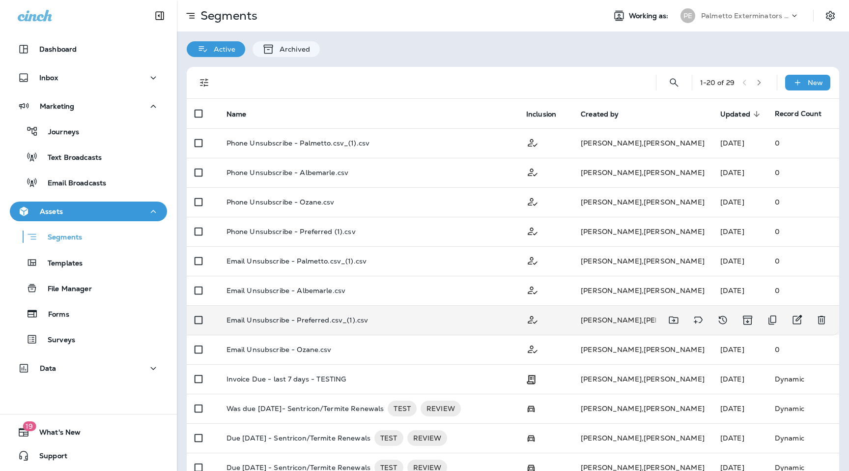
scroll to position [257, 0]
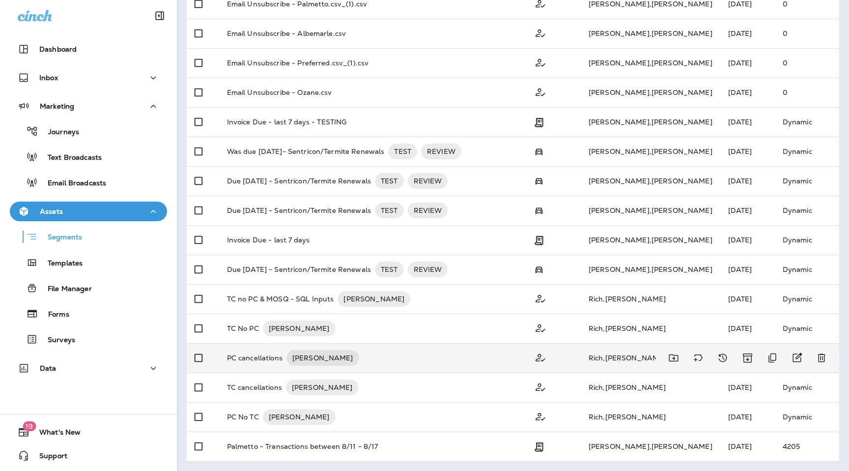
click at [253, 363] on p "PC cancellations" at bounding box center [255, 358] width 56 height 16
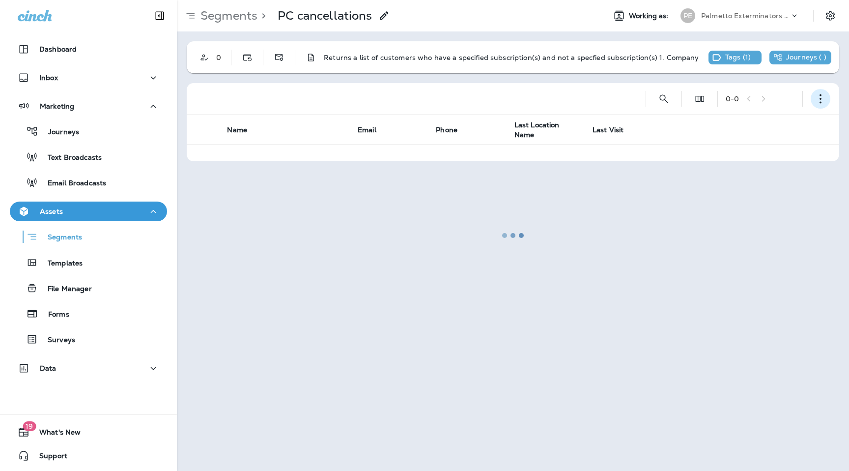
click at [820, 93] on button "button" at bounding box center [821, 99] width 20 height 20
click at [763, 172] on p "Export Customers" at bounding box center [762, 172] width 65 height 8
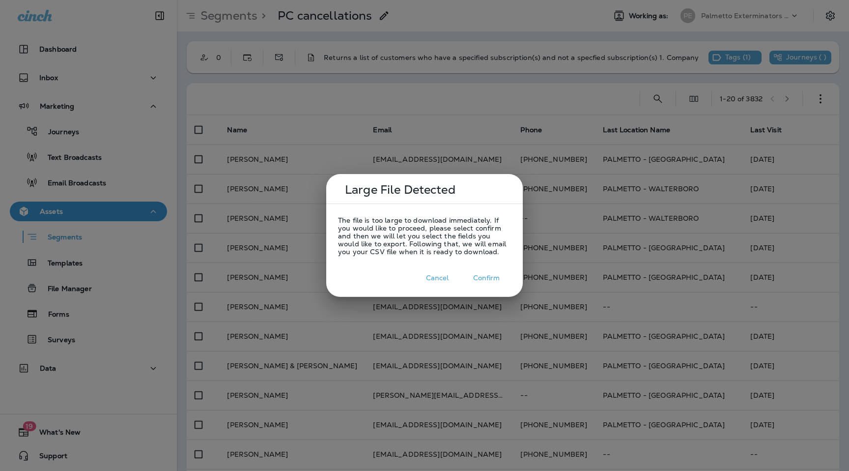
click at [490, 275] on button "Confirm" at bounding box center [486, 277] width 49 height 15
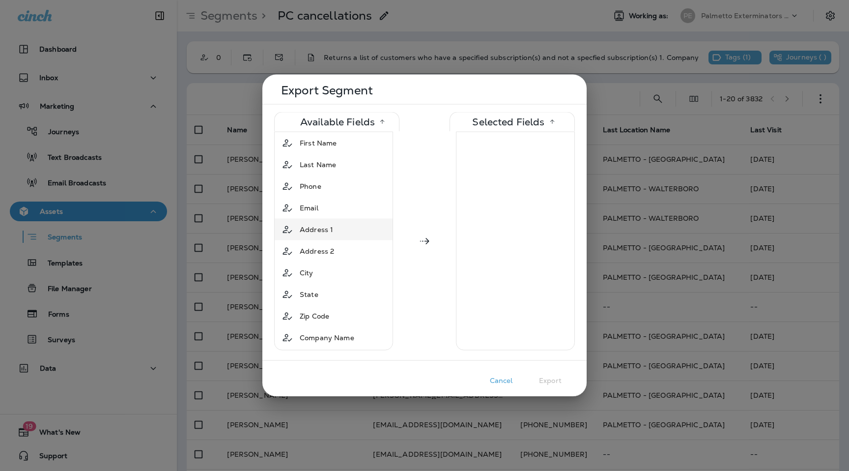
click at [347, 230] on div "Address 1" at bounding box center [334, 230] width 114 height 18
click at [341, 253] on div "City" at bounding box center [334, 251] width 114 height 18
click at [341, 253] on div "State" at bounding box center [334, 251] width 114 height 18
click at [341, 253] on div "Zip Code" at bounding box center [334, 251] width 114 height 18
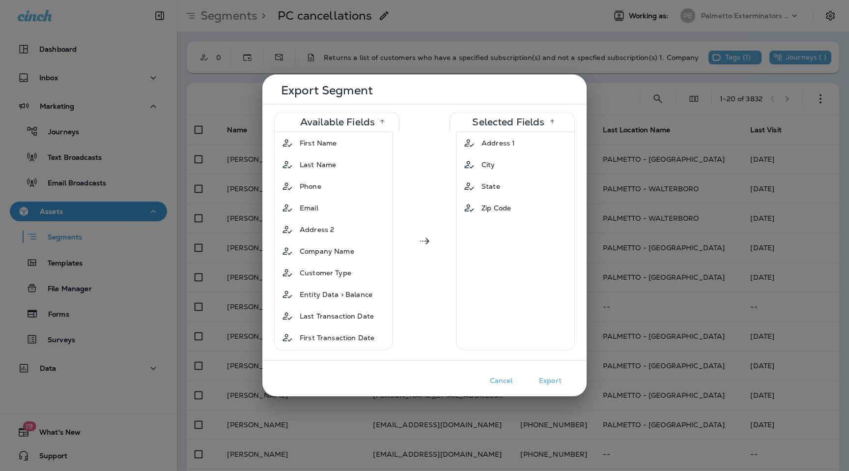
click at [551, 381] on button "Export" at bounding box center [550, 380] width 49 height 15
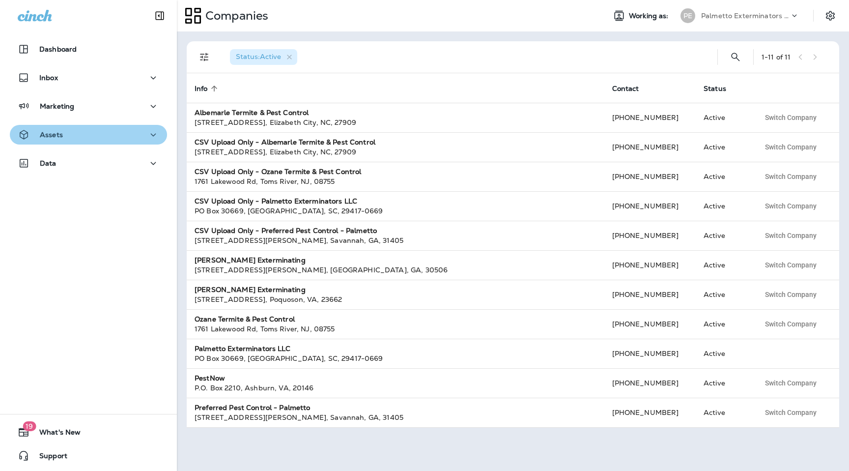
click at [110, 136] on div "Assets" at bounding box center [89, 135] width 142 height 12
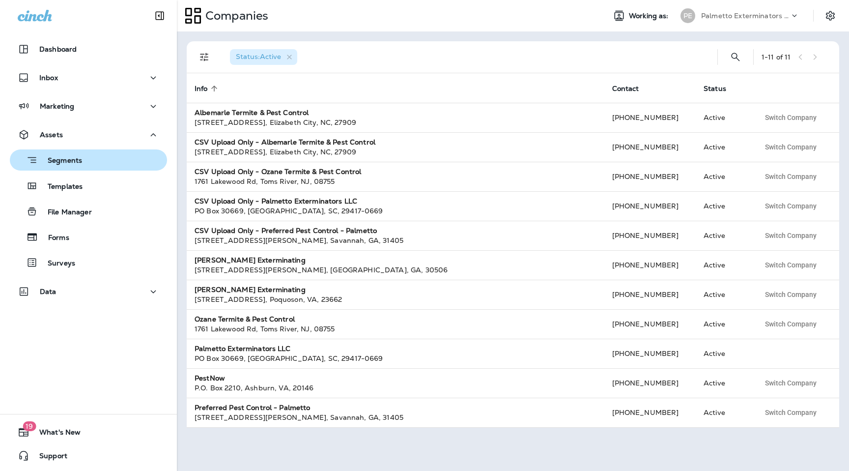
click at [99, 166] on div "Segments" at bounding box center [88, 159] width 149 height 15
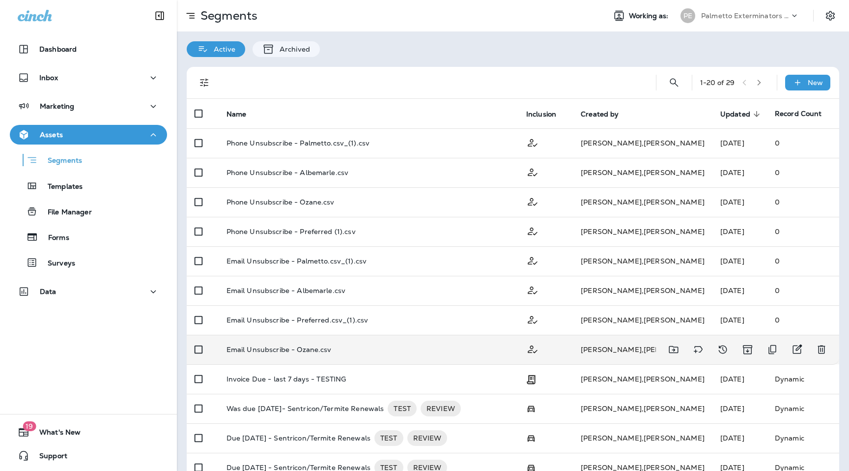
scroll to position [257, 0]
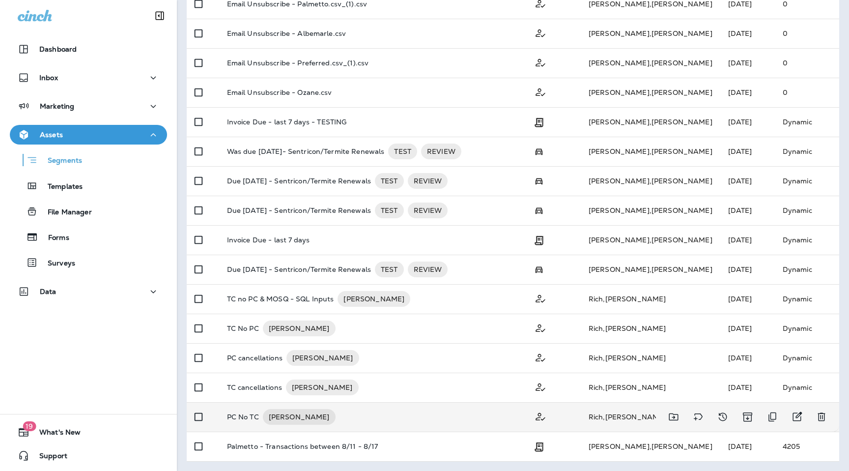
click at [238, 418] on p "PC No TC" at bounding box center [243, 417] width 32 height 16
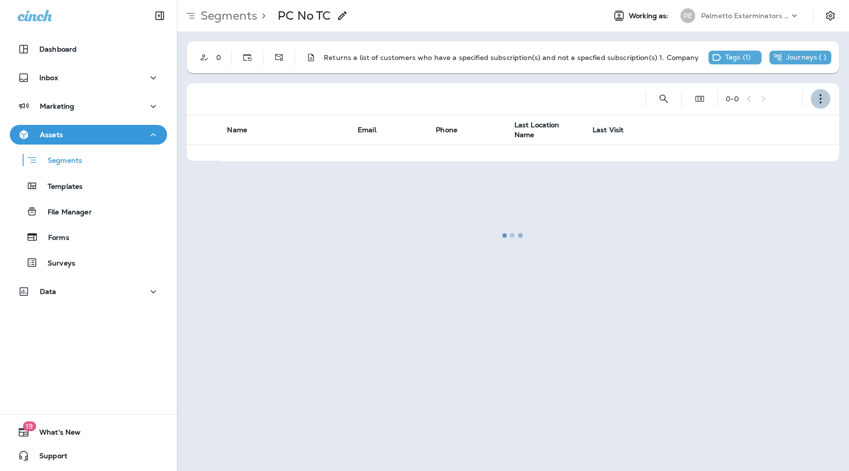
click at [823, 95] on icon "button" at bounding box center [821, 99] width 10 height 10
click at [777, 175] on p "Export Customers" at bounding box center [762, 172] width 65 height 8
click at [819, 93] on button "button" at bounding box center [821, 99] width 20 height 20
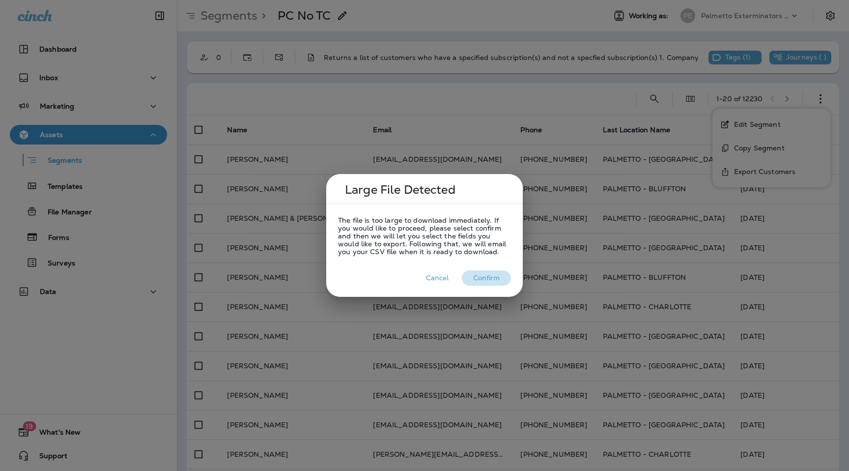
click at [489, 278] on button "Confirm" at bounding box center [486, 277] width 49 height 15
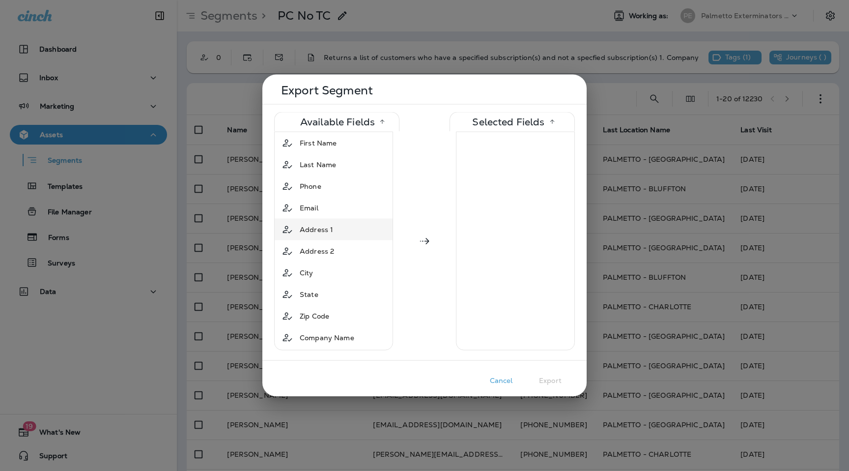
click at [325, 227] on span "Address 1" at bounding box center [316, 230] width 33 height 10
click at [328, 250] on div "City" at bounding box center [334, 251] width 114 height 18
click at [328, 250] on div "State" at bounding box center [334, 251] width 114 height 18
click at [328, 250] on span "Zip Code" at bounding box center [314, 251] width 29 height 10
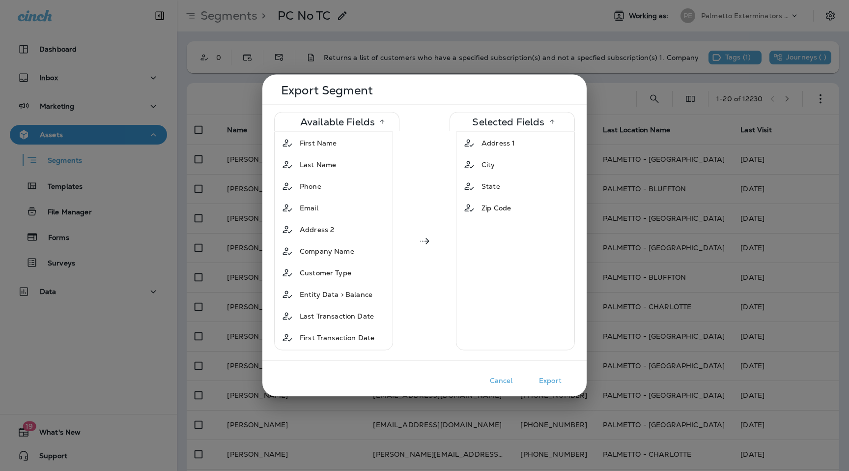
click at [555, 378] on button "Export" at bounding box center [550, 380] width 49 height 15
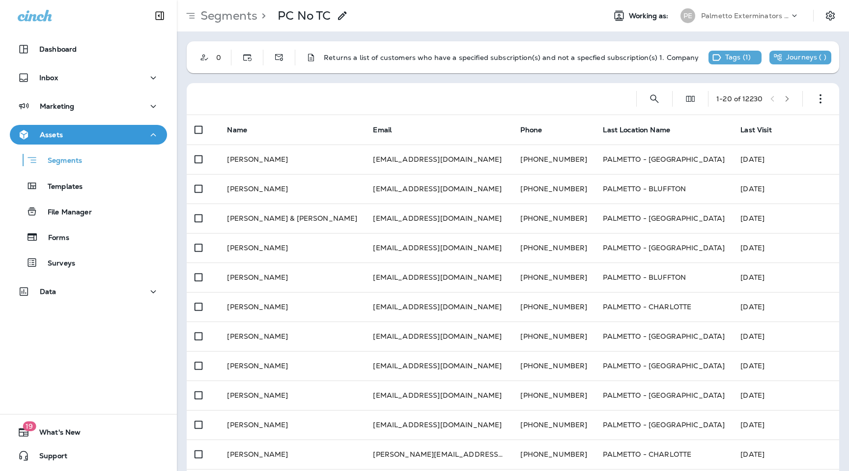
click at [222, 27] on div "Segments > PC No TC Working as: PE Palmetto Exterminators LLC" at bounding box center [513, 15] width 672 height 31
click at [222, 18] on p "Segments" at bounding box center [227, 15] width 61 height 15
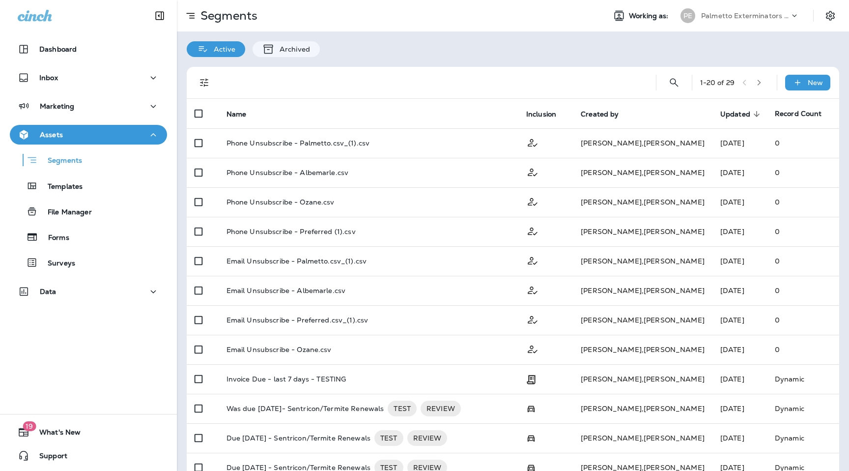
scroll to position [257, 0]
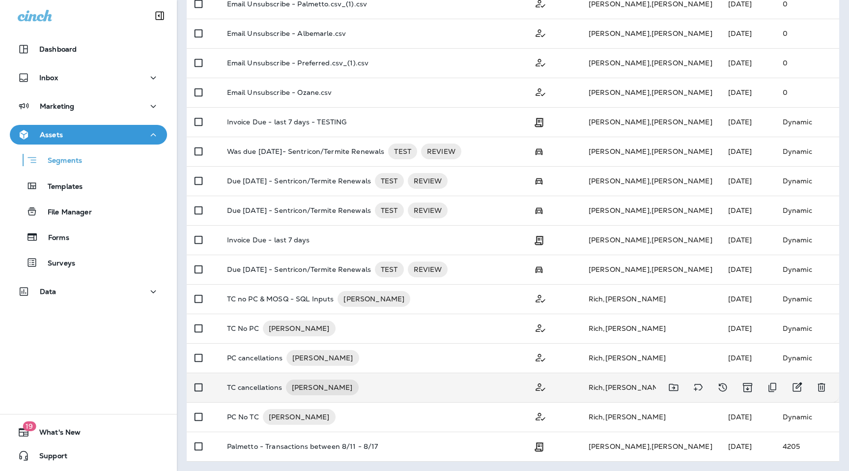
click at [248, 375] on td "TC cancellations JULIA PULL" at bounding box center [372, 387] width 307 height 29
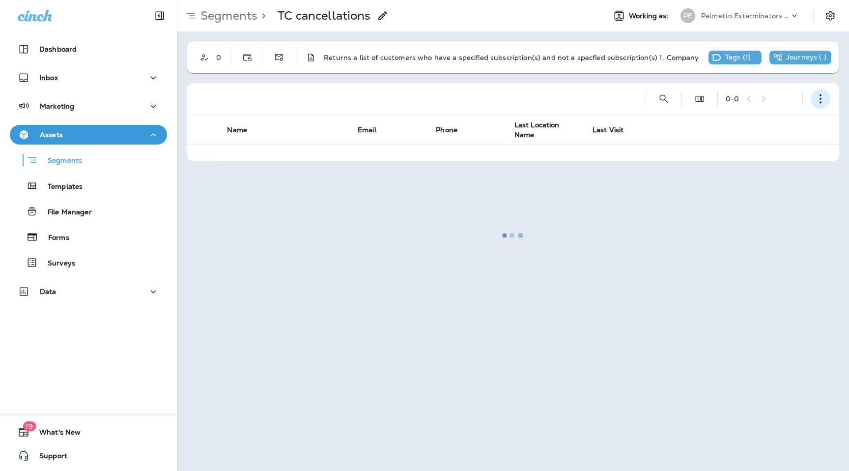
click at [823, 96] on icon "button" at bounding box center [821, 99] width 10 height 10
click at [780, 172] on p "Export Customers" at bounding box center [762, 172] width 65 height 8
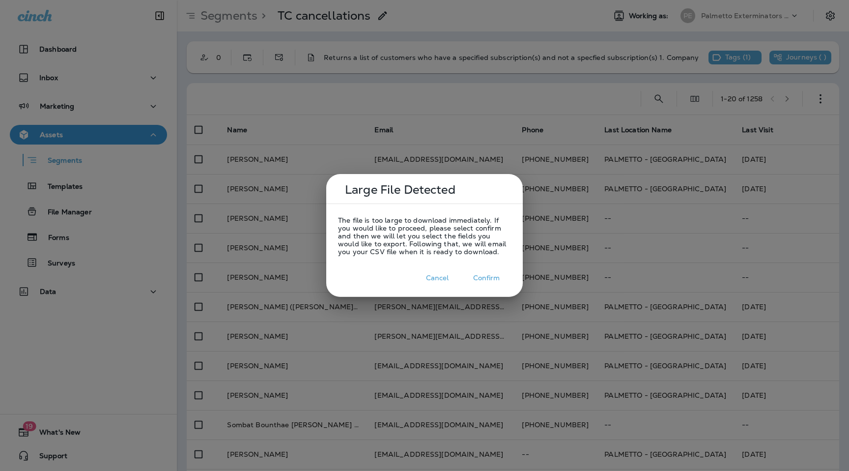
click at [496, 276] on button "Confirm" at bounding box center [486, 277] width 49 height 15
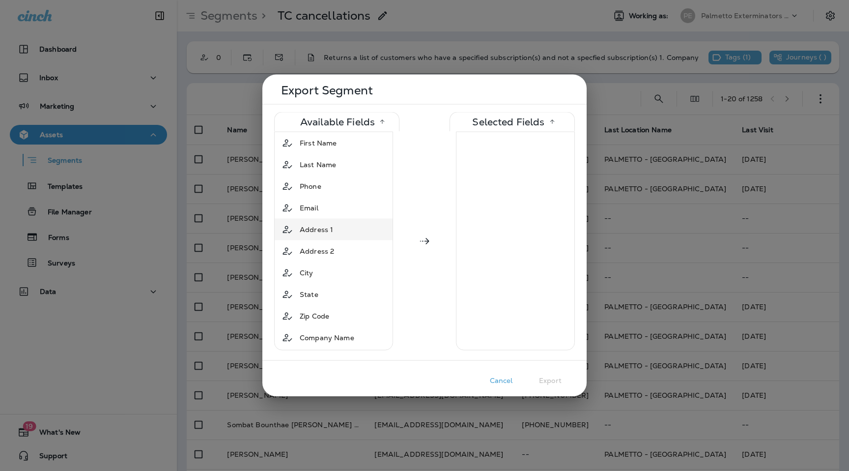
click at [344, 224] on div "Address 1" at bounding box center [334, 230] width 114 height 18
click at [338, 255] on div "City" at bounding box center [334, 251] width 114 height 18
click at [338, 255] on div "State" at bounding box center [334, 251] width 114 height 18
click at [338, 255] on div "Zip Code" at bounding box center [334, 251] width 114 height 18
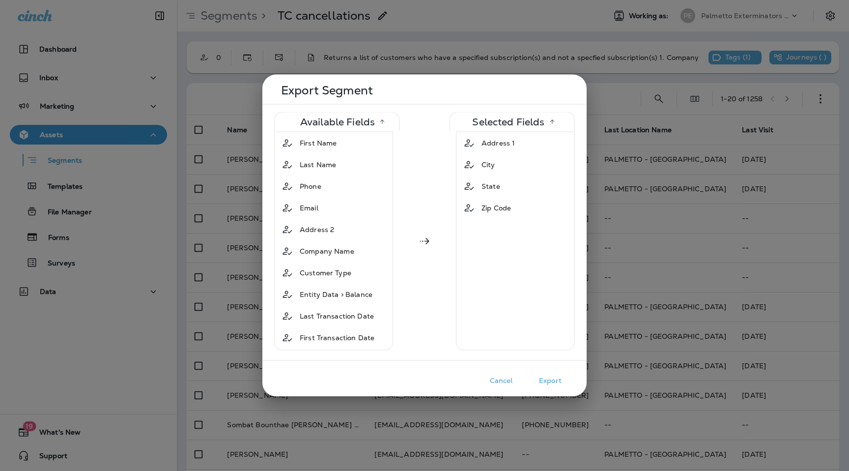
click at [550, 379] on button "Export" at bounding box center [550, 380] width 49 height 15
